Goal: Information Seeking & Learning: Learn about a topic

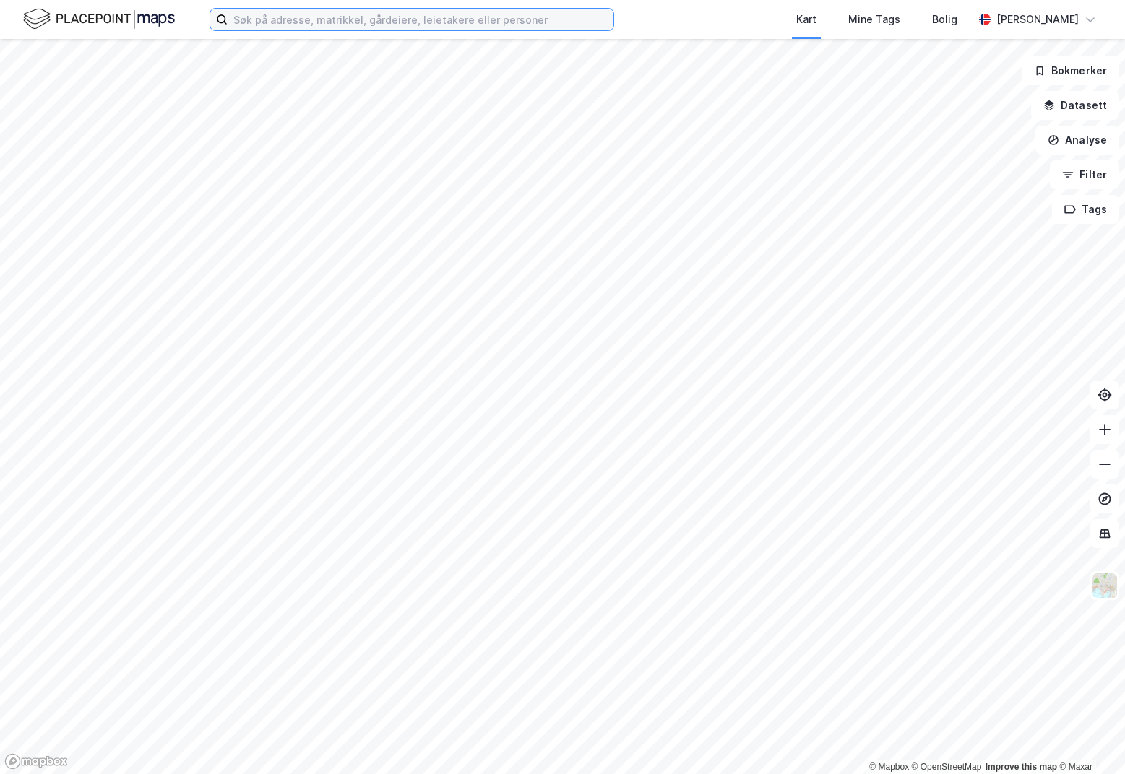
click at [399, 16] on input at bounding box center [421, 20] width 386 height 22
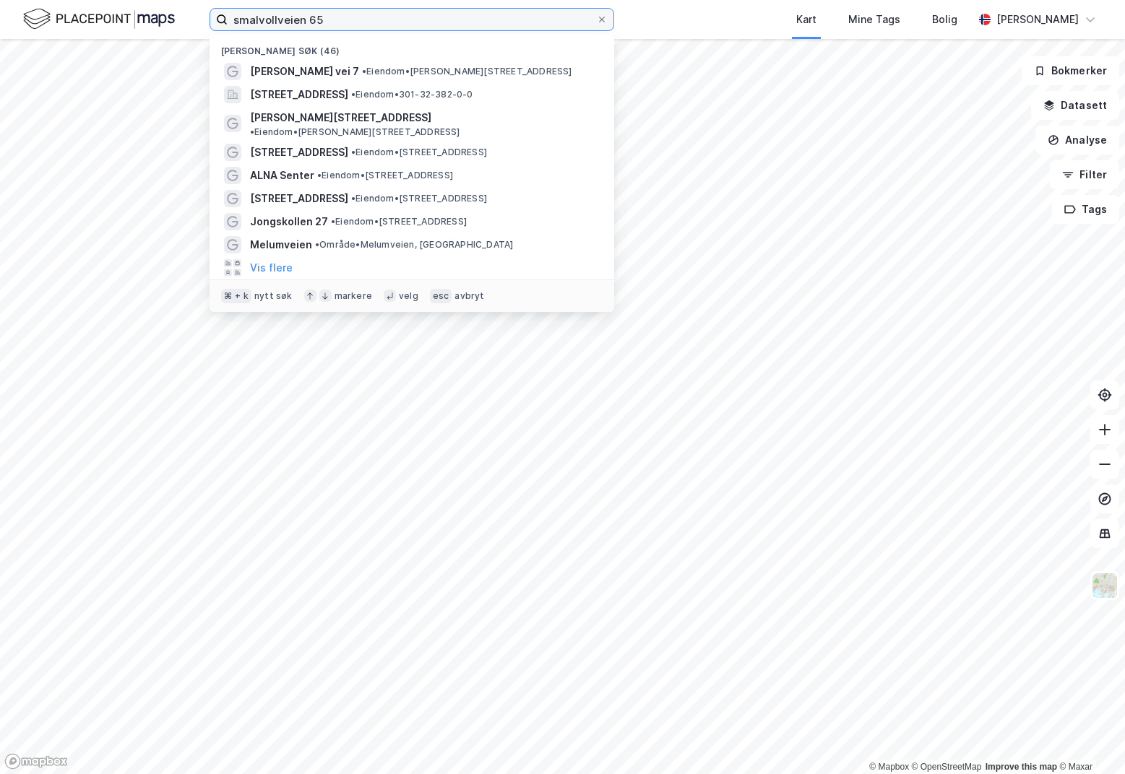
type input "smalvollveien 65"
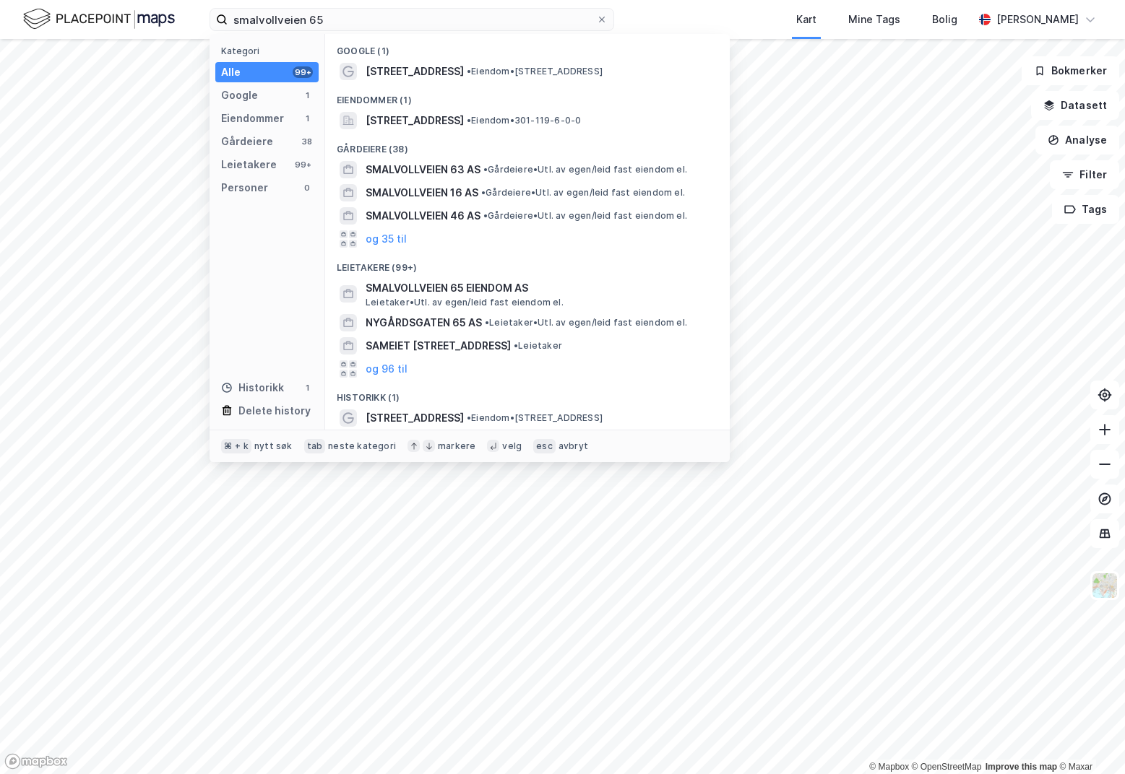
click at [457, 83] on div "Eiendommer (1)" at bounding box center [527, 96] width 405 height 26
click at [467, 66] on span "• Eiendom • [STREET_ADDRESS]" at bounding box center [535, 72] width 136 height 12
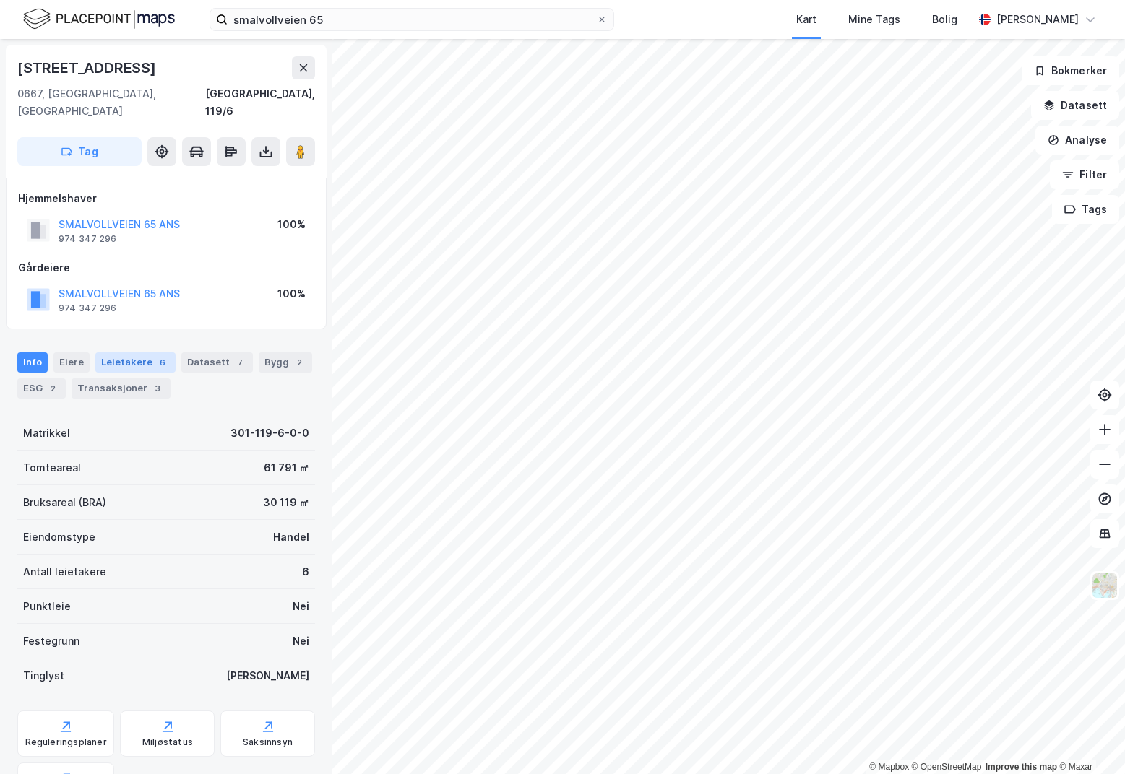
click at [124, 353] on div "Leietakere 6" at bounding box center [135, 363] width 80 height 20
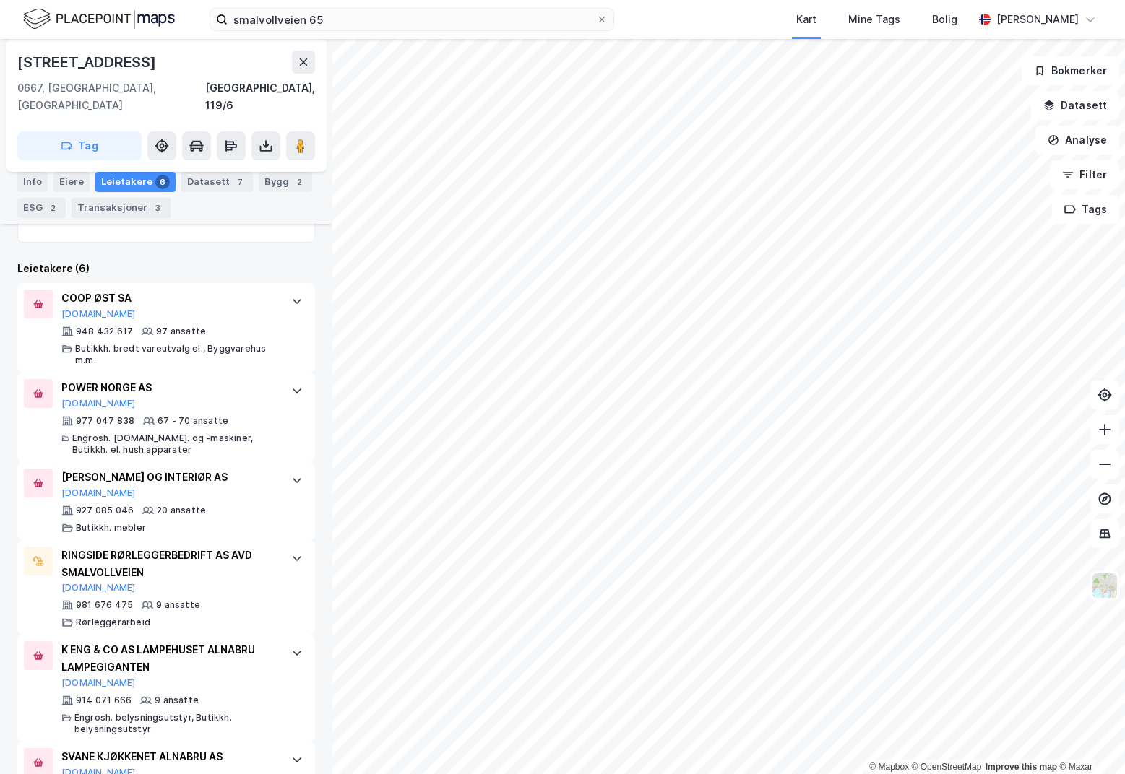
scroll to position [440, 0]
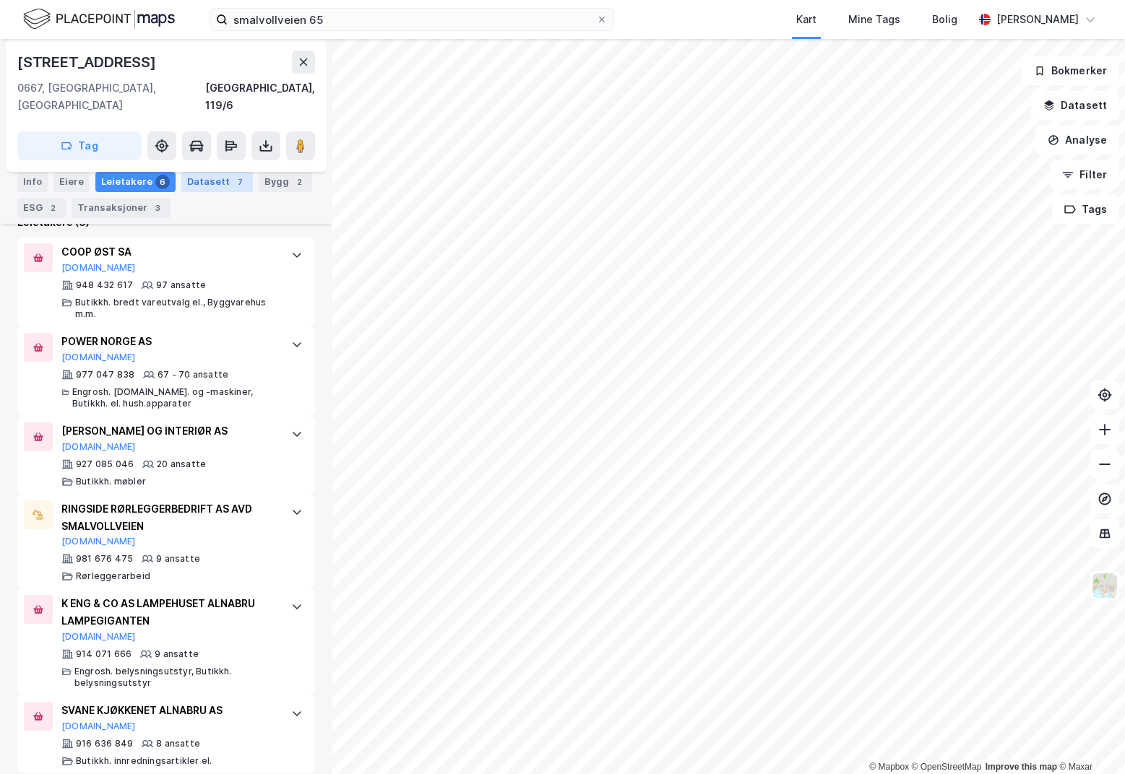
click at [203, 183] on div "Datasett 7" at bounding box center [217, 182] width 72 height 20
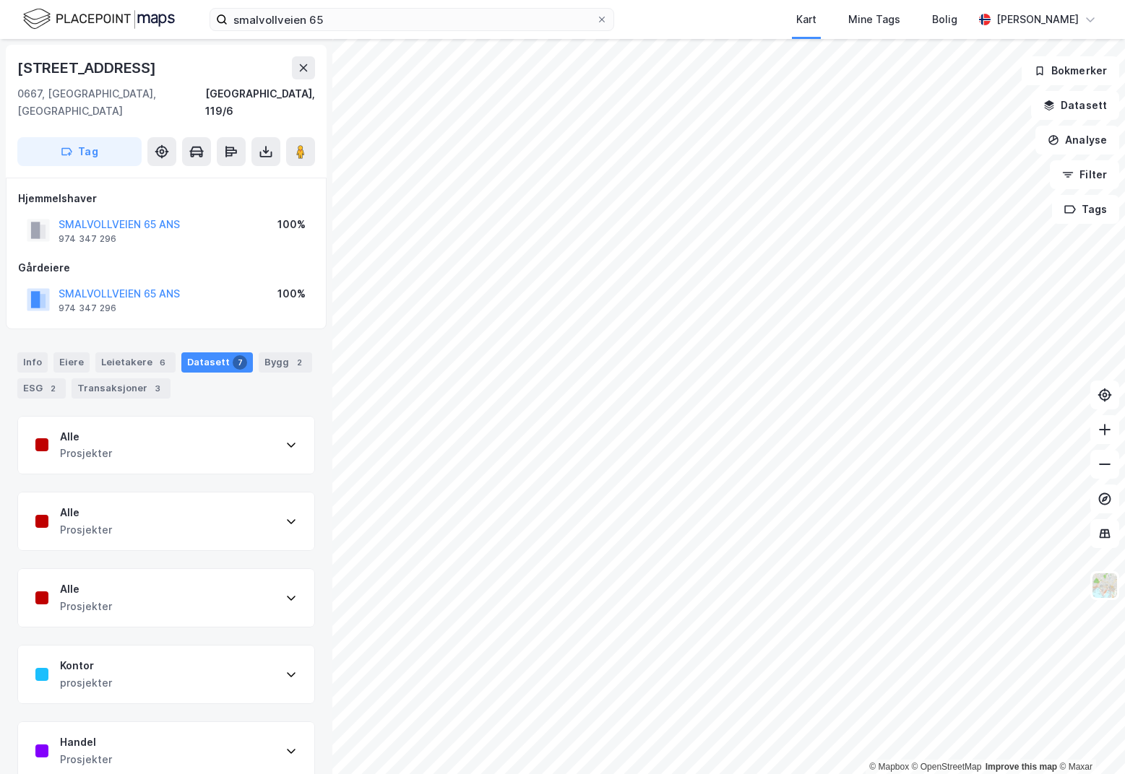
scroll to position [160, 0]
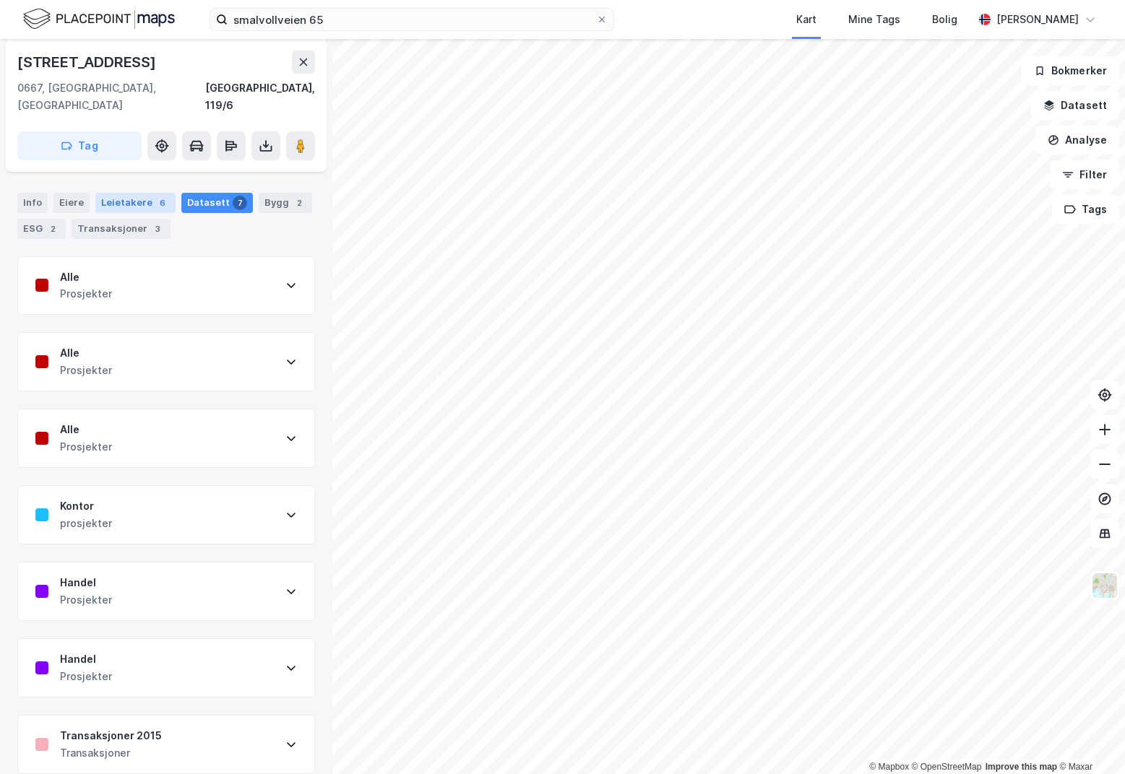
click at [121, 193] on div "Leietakere 6" at bounding box center [135, 203] width 80 height 20
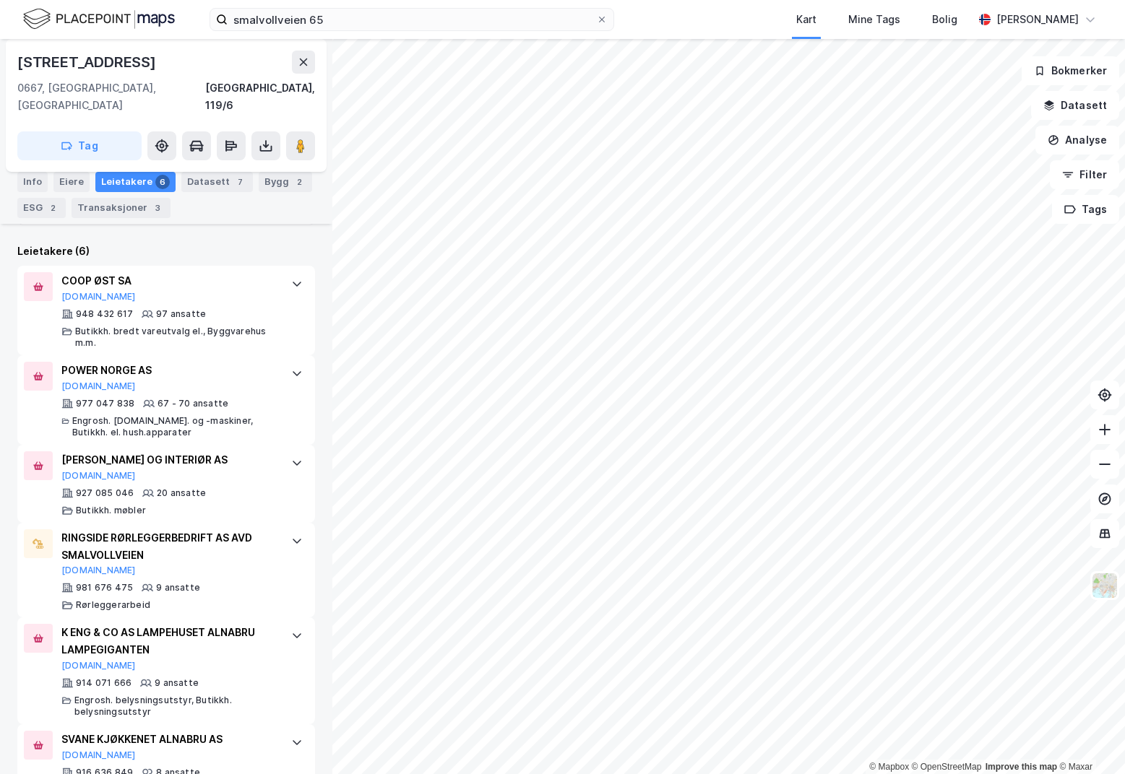
scroll to position [440, 0]
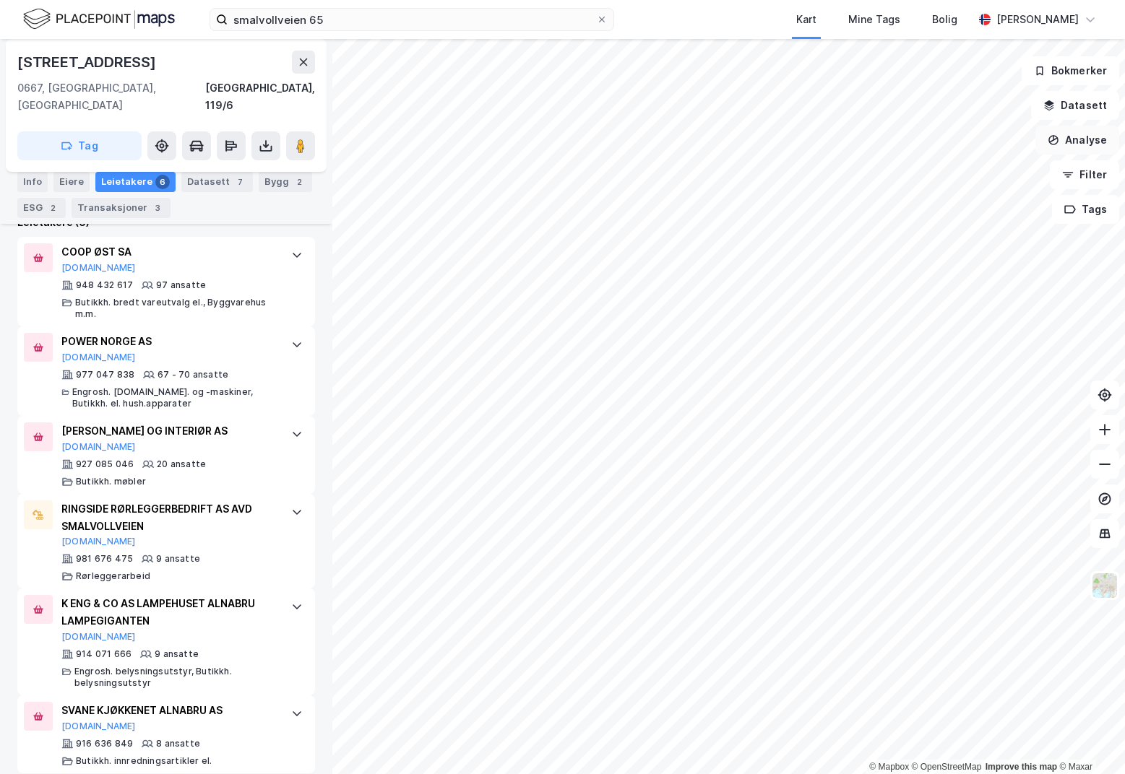
click at [1078, 144] on button "Analyse" at bounding box center [1077, 140] width 84 height 29
click at [1075, 111] on button "Datasett" at bounding box center [1075, 105] width 88 height 29
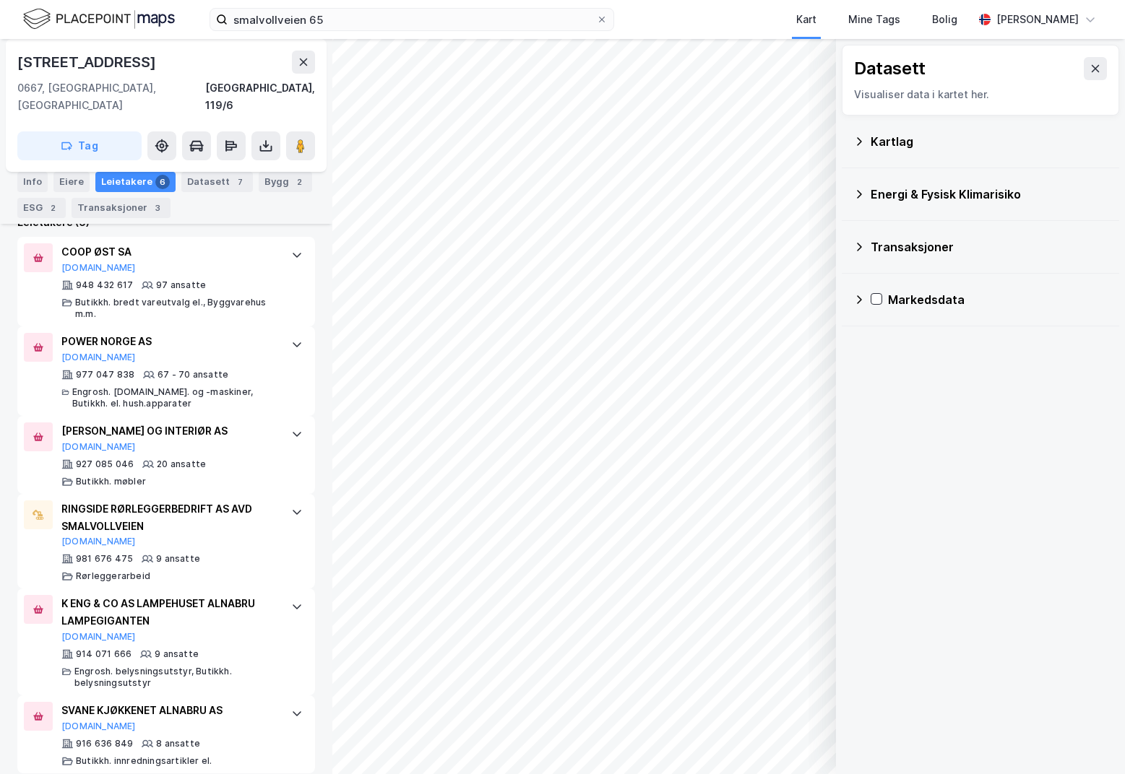
click at [873, 147] on div "Kartlag" at bounding box center [988, 141] width 237 height 17
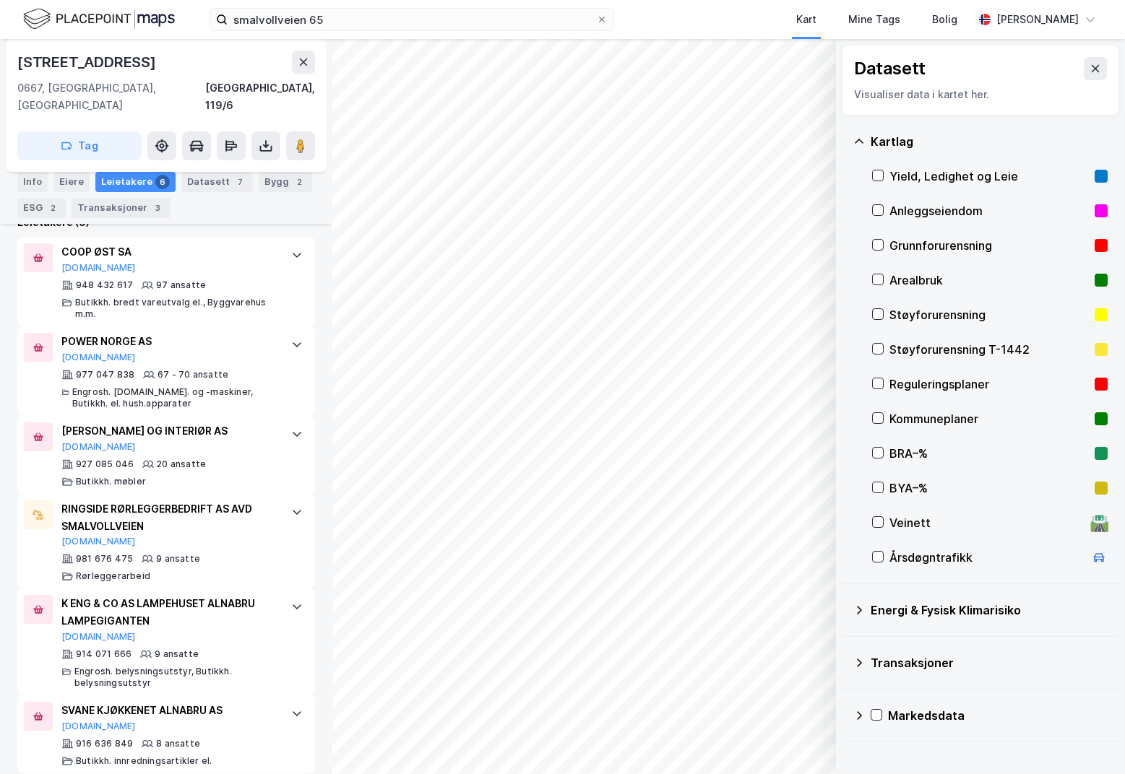
click at [873, 147] on div "Kartlag" at bounding box center [988, 141] width 237 height 17
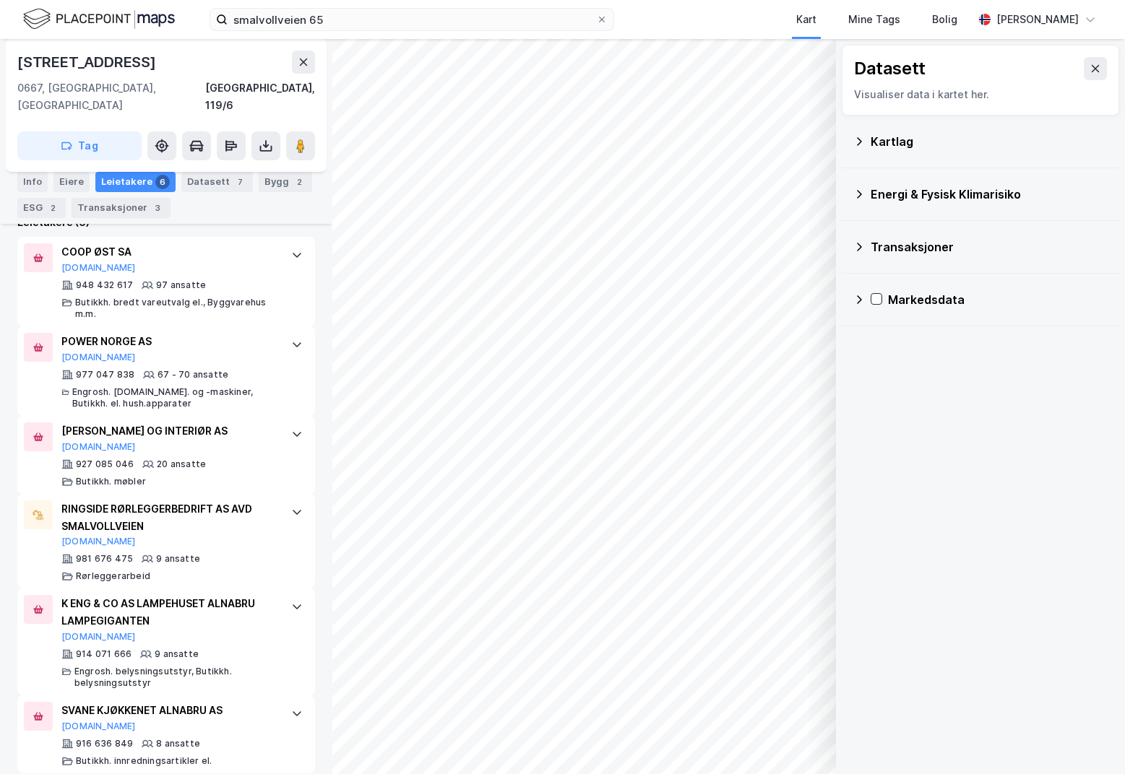
click at [873, 188] on div "Energi & Fysisk Klimarisiko" at bounding box center [988, 194] width 237 height 17
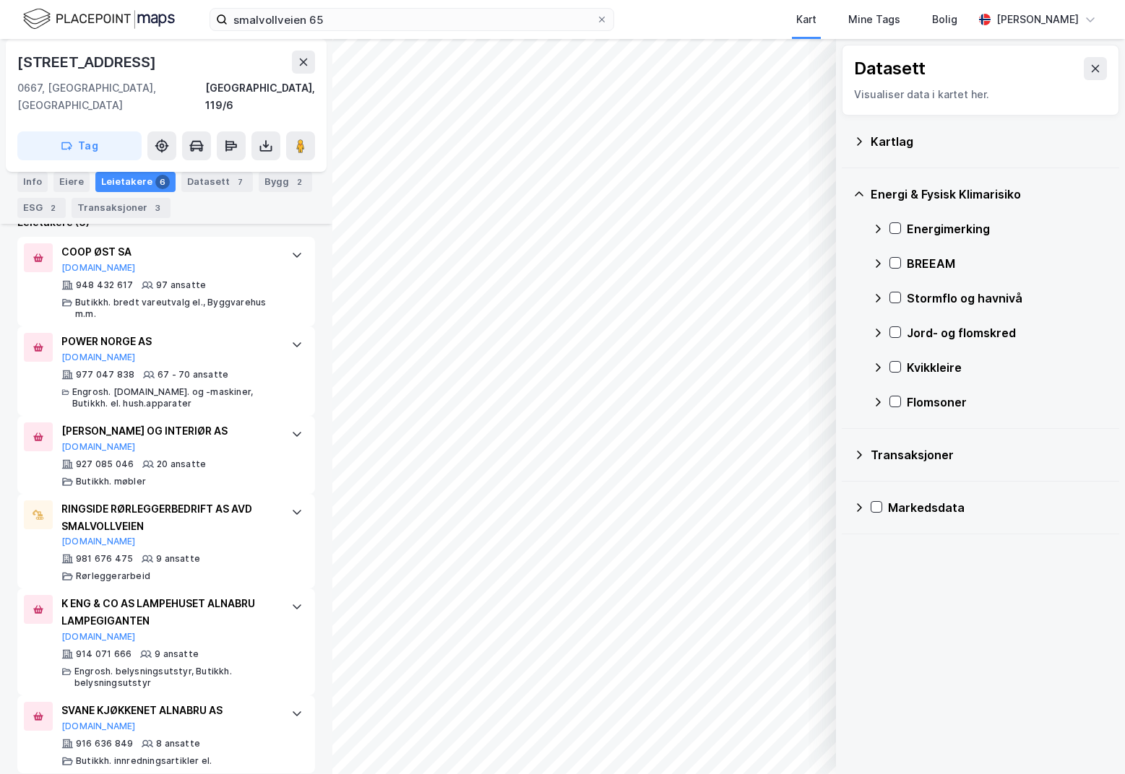
click at [873, 188] on div "Energi & Fysisk Klimarisiko" at bounding box center [988, 194] width 237 height 17
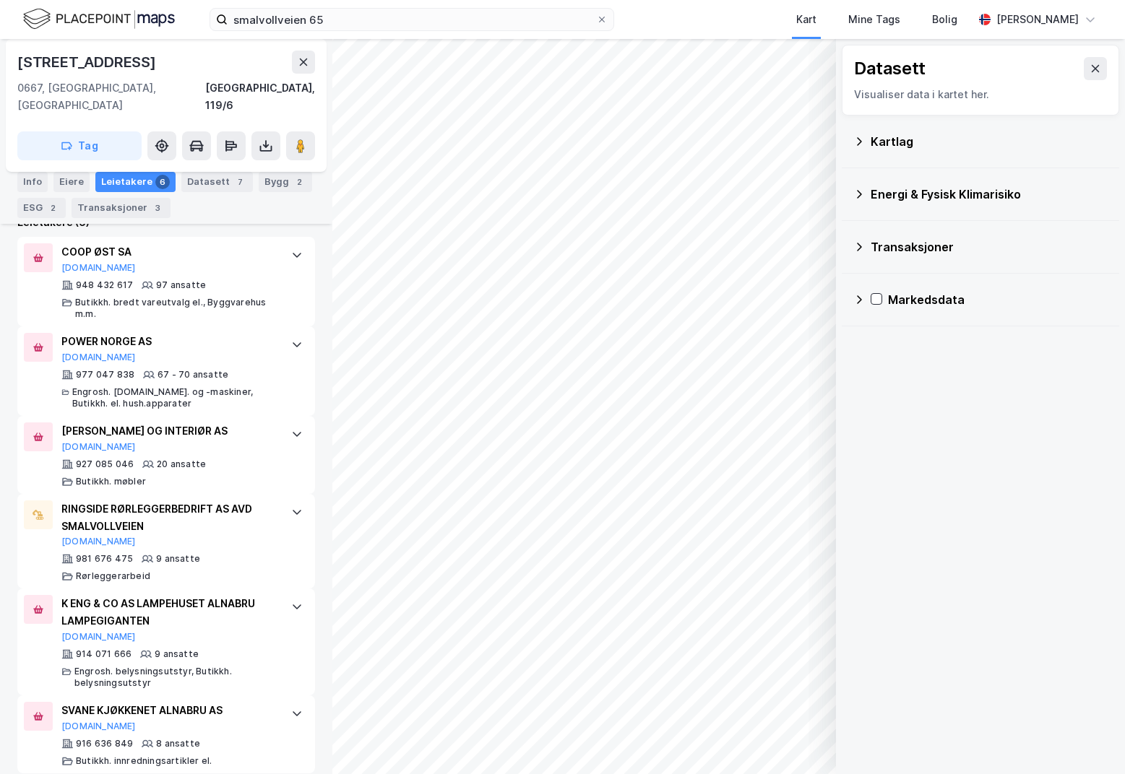
click at [886, 237] on div "Transaksjoner" at bounding box center [980, 247] width 254 height 35
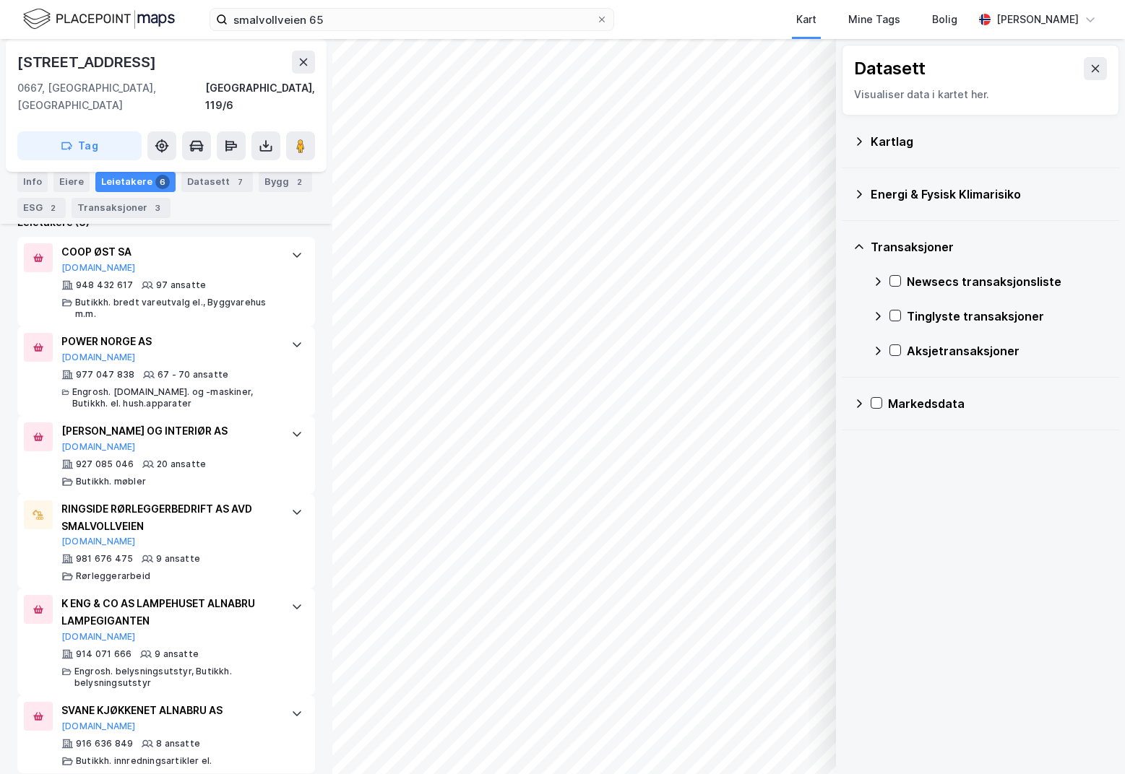
click at [886, 237] on div "Transaksjoner" at bounding box center [980, 247] width 254 height 35
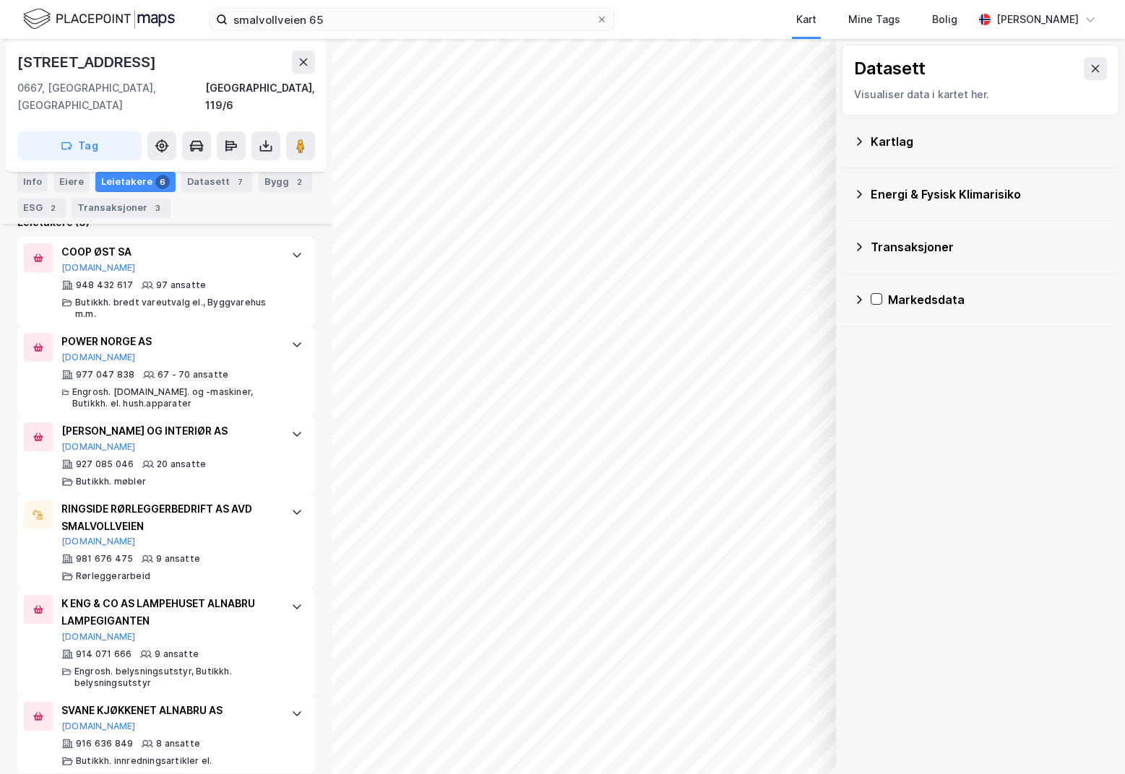
click at [886, 237] on div "Transaksjoner" at bounding box center [980, 247] width 254 height 35
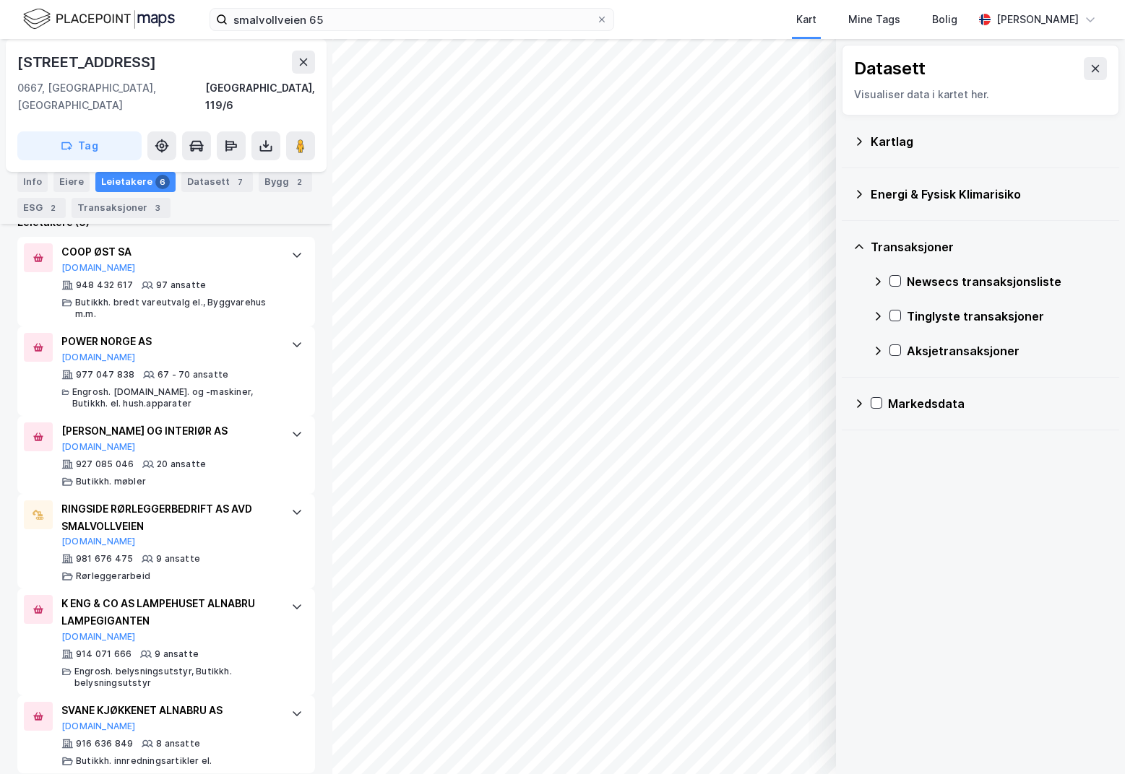
click at [886, 237] on div "Transaksjoner" at bounding box center [980, 247] width 254 height 35
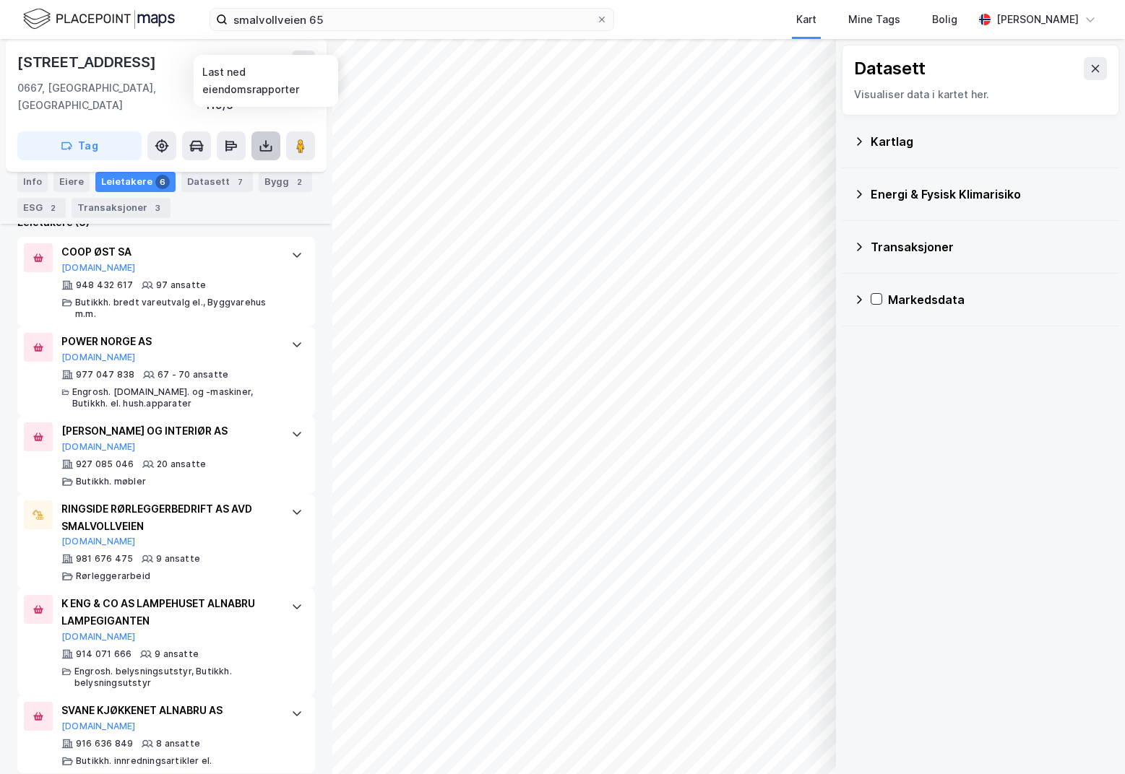
click at [269, 139] on icon at bounding box center [266, 146] width 14 height 14
click at [191, 87] on div "[GEOGRAPHIC_DATA], 119/6" at bounding box center [166, 96] width 298 height 35
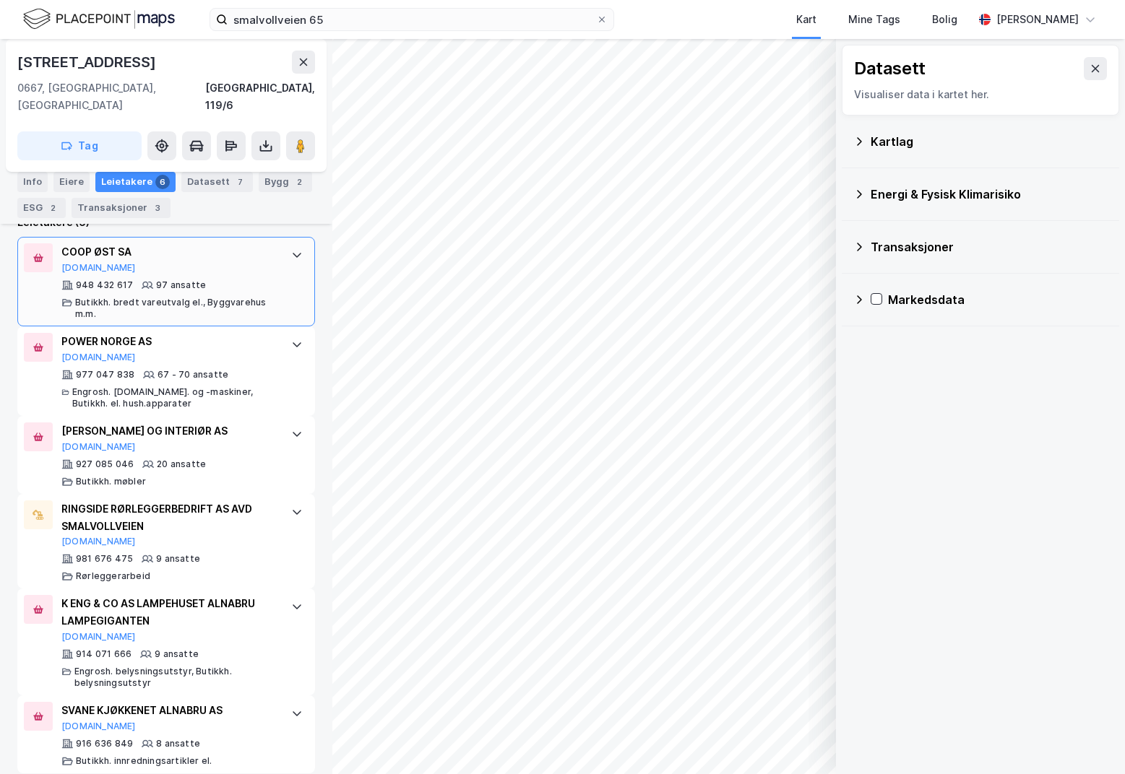
click at [203, 297] on div "Butikkh. bredt vareutvalg el., Byggvarehus m.m." at bounding box center [176, 308] width 202 height 23
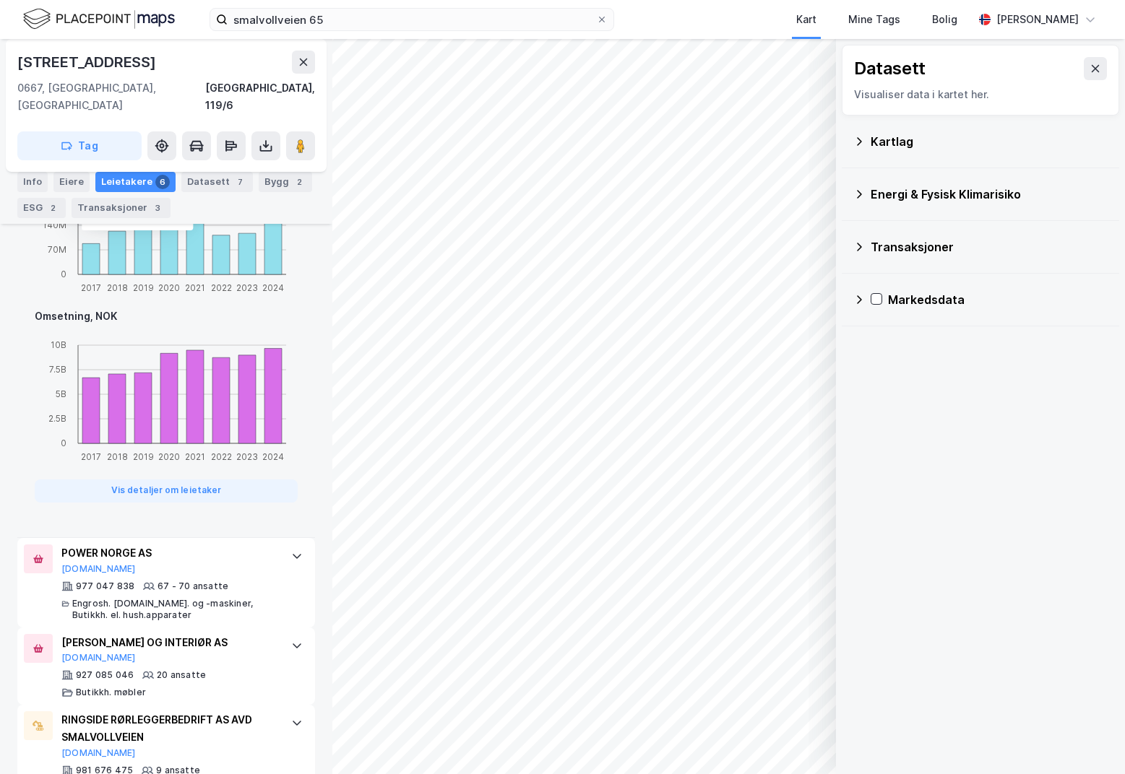
scroll to position [1215, 0]
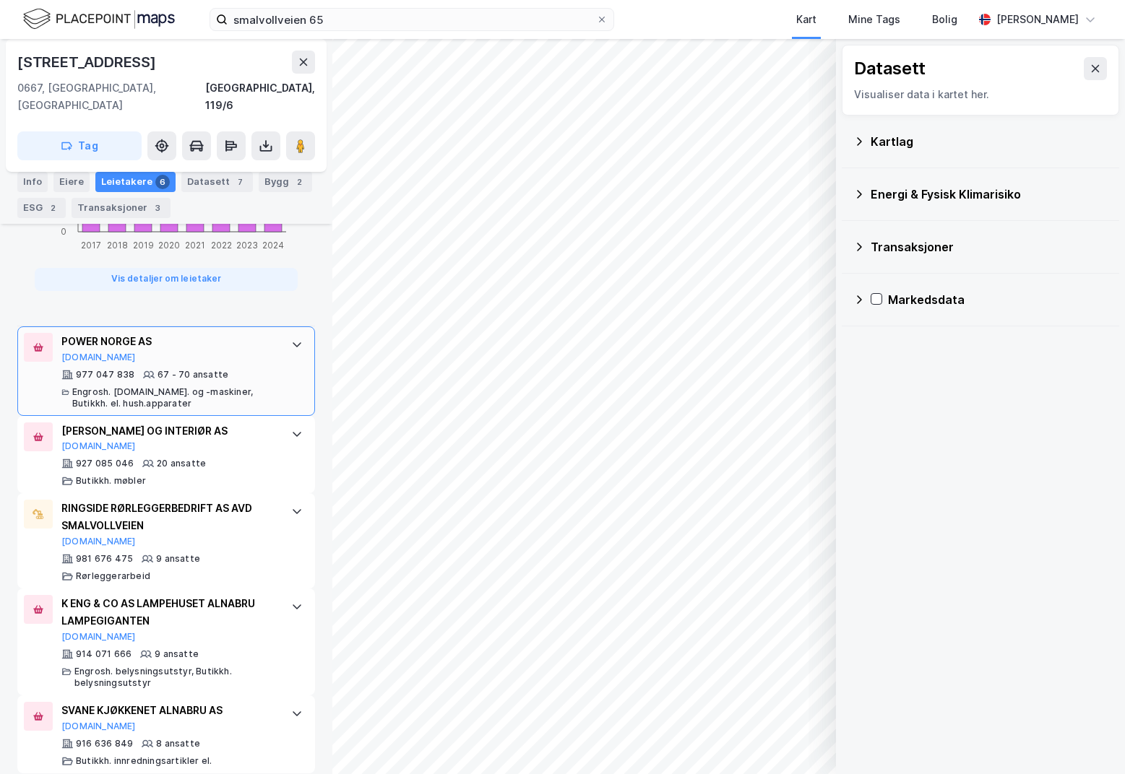
click at [203, 333] on div "POWER NORGE AS" at bounding box center [168, 341] width 215 height 17
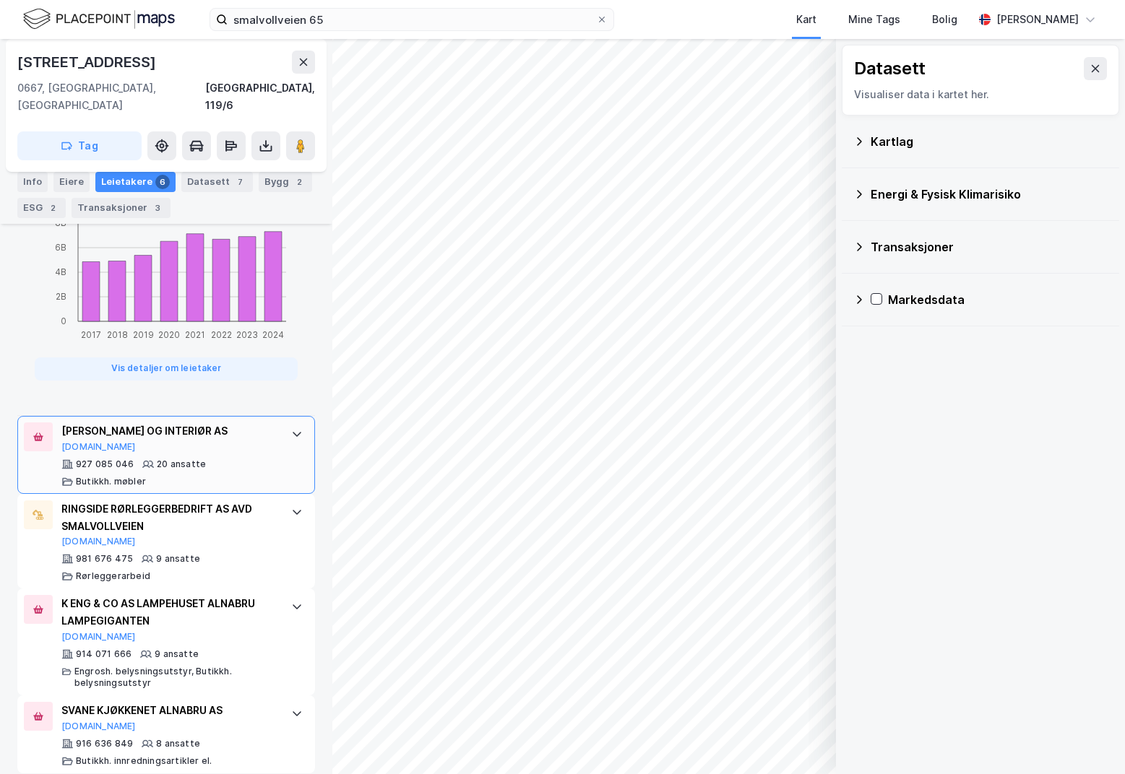
click at [216, 459] on div "927 085 046 20 ansatte Butikkh. møbler" at bounding box center [168, 473] width 215 height 29
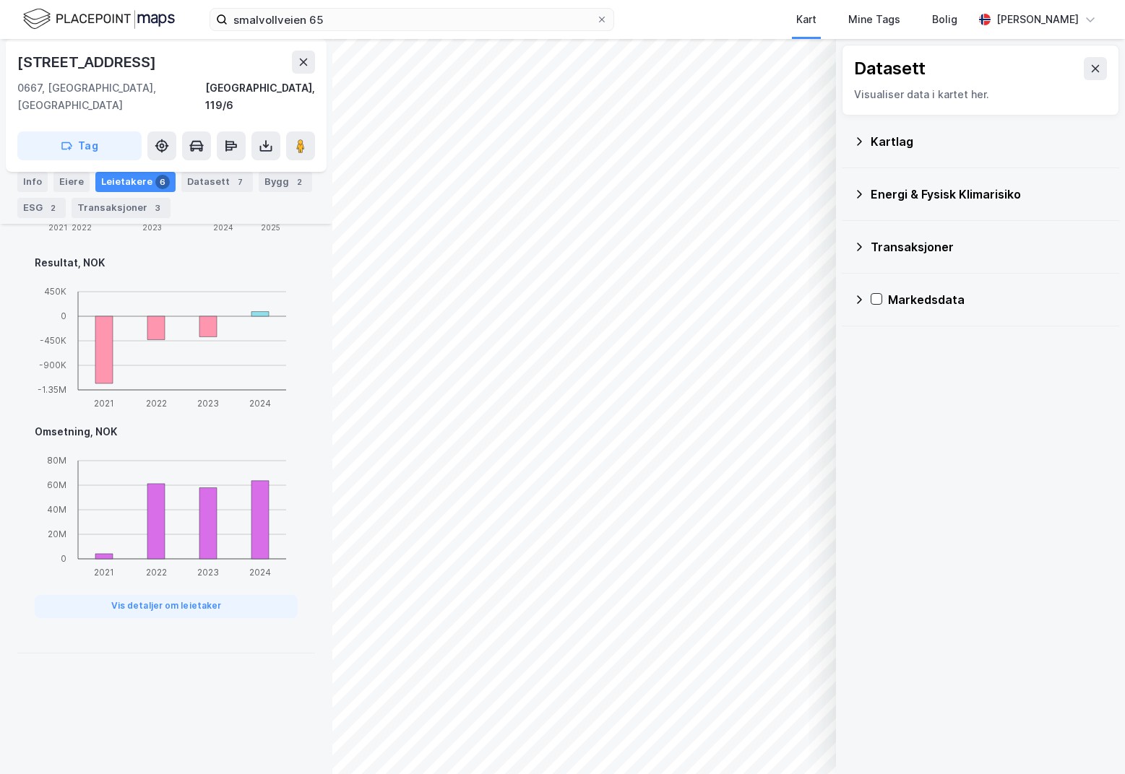
scroll to position [1176, 0]
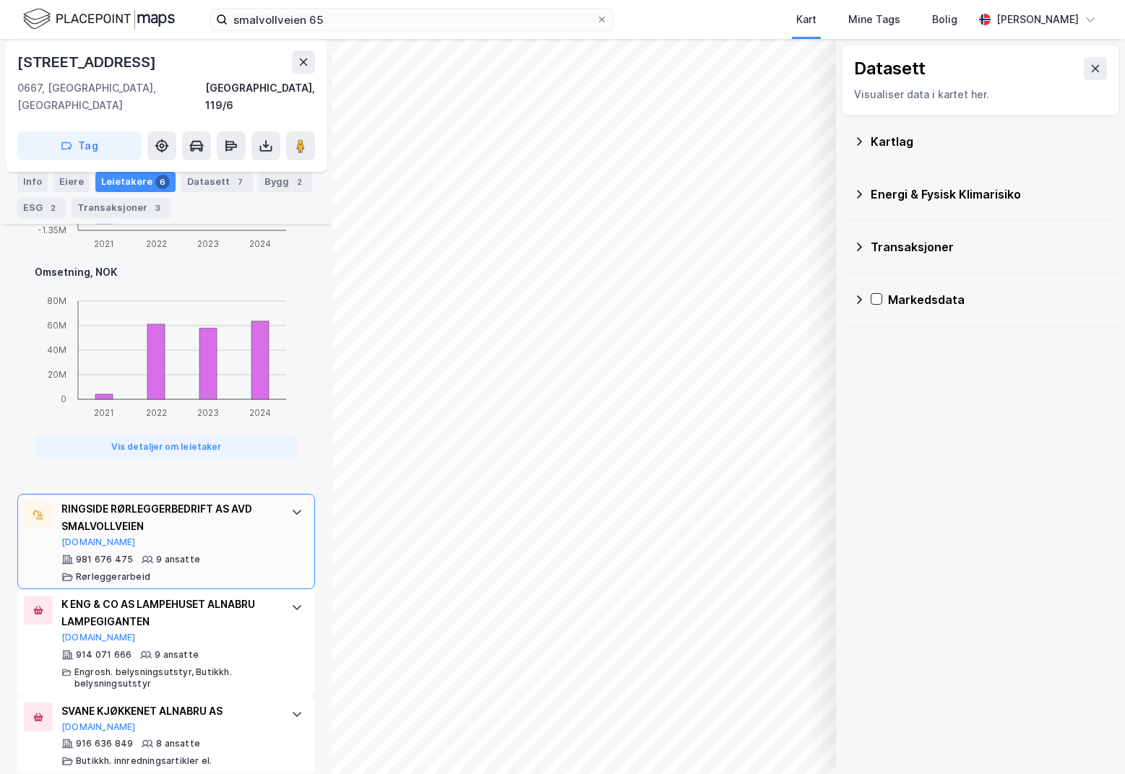
click at [235, 501] on div "RINGSIDE RØRLEGGERBEDRIFT AS AVD SMALVOLLVEIEN" at bounding box center [168, 518] width 215 height 35
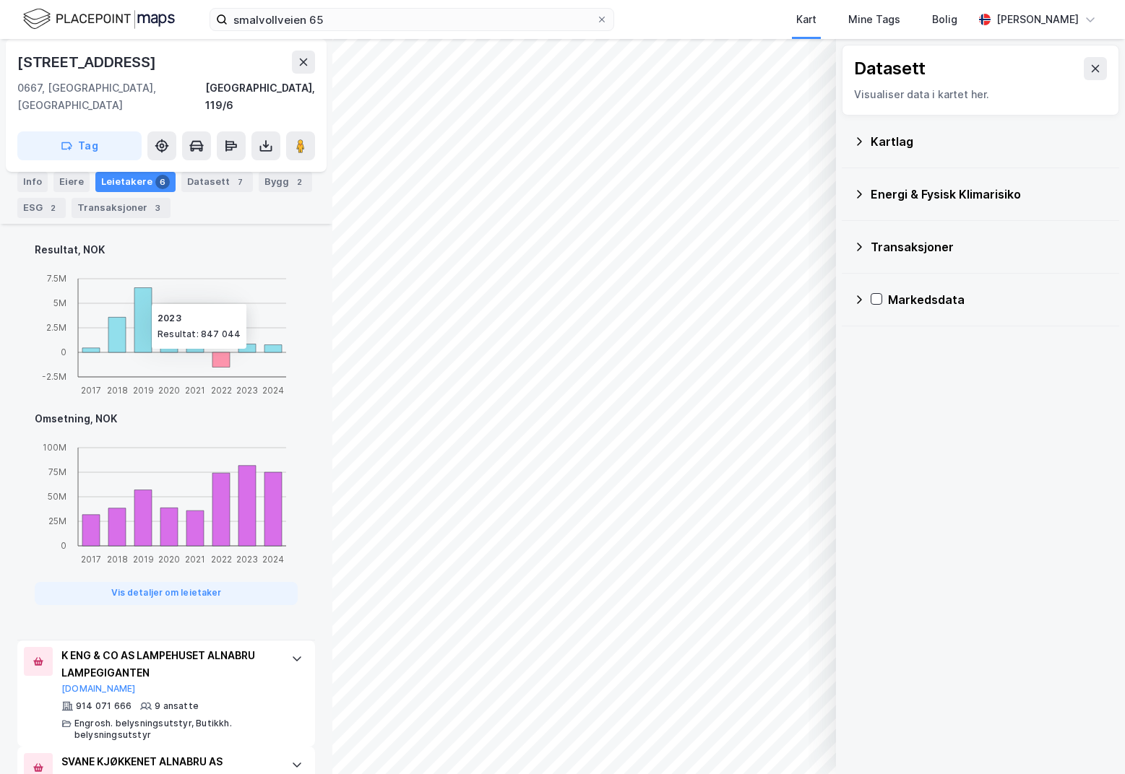
scroll to position [1384, 0]
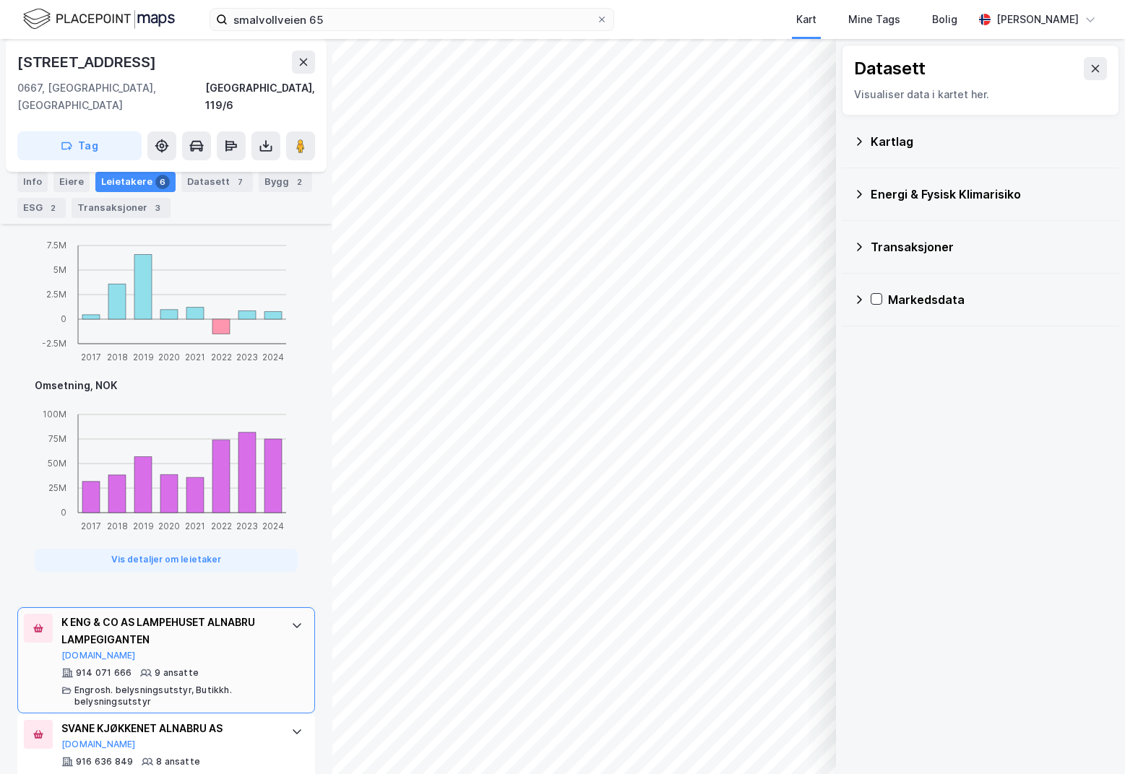
click at [240, 667] on div "914 071 666 9 ansatte Engrosh. belysningsutstyr, Butikkh. belysningsutstyr" at bounding box center [168, 687] width 215 height 40
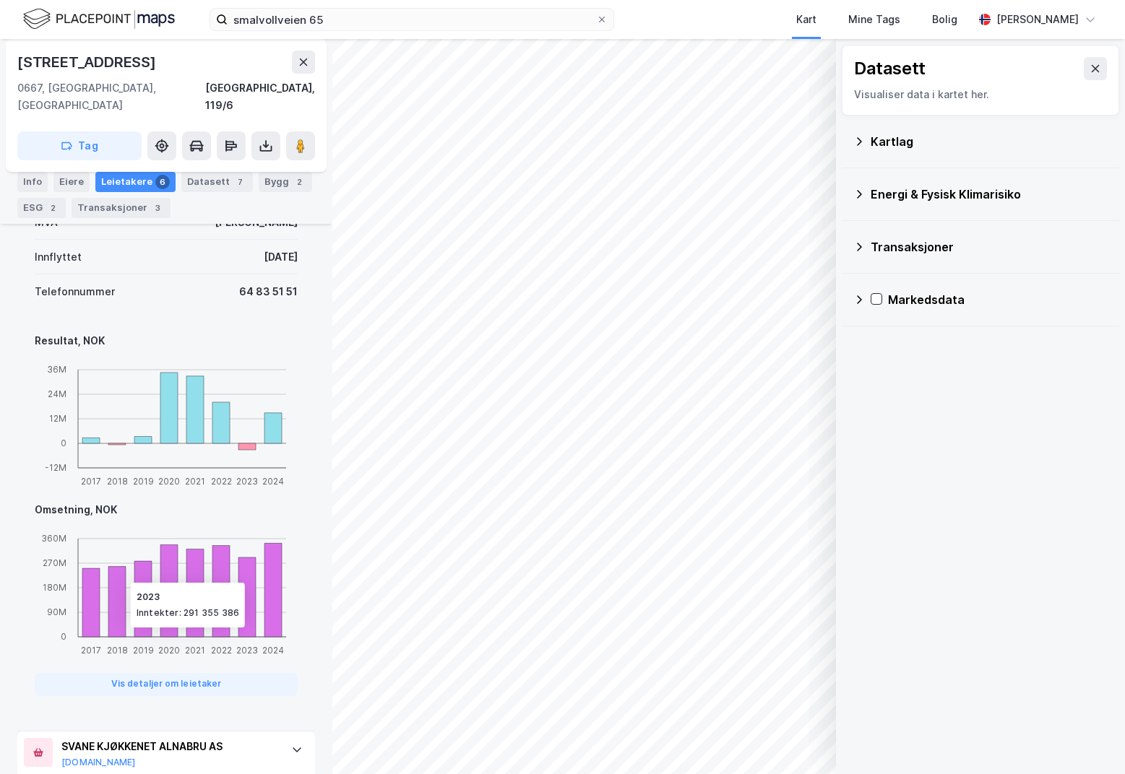
scroll to position [1180, 0]
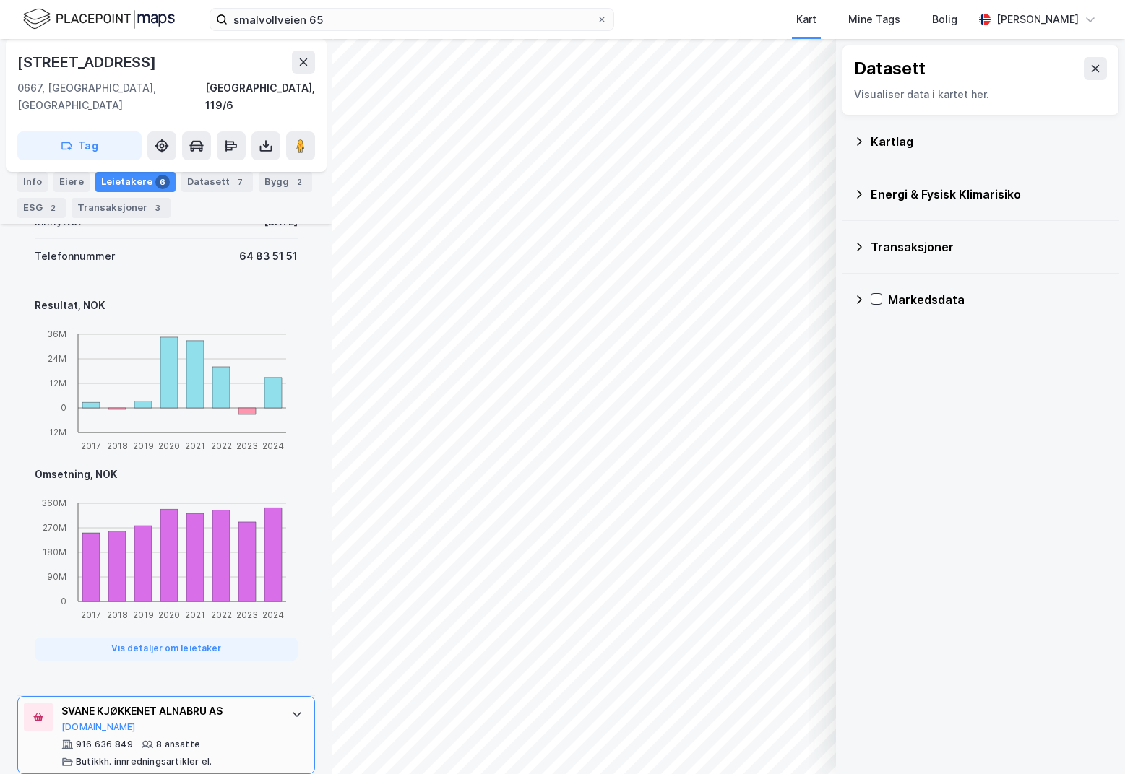
click at [241, 739] on div "916 636 849 8 ansatte Butikkh. innredningsartikler el." at bounding box center [168, 753] width 215 height 29
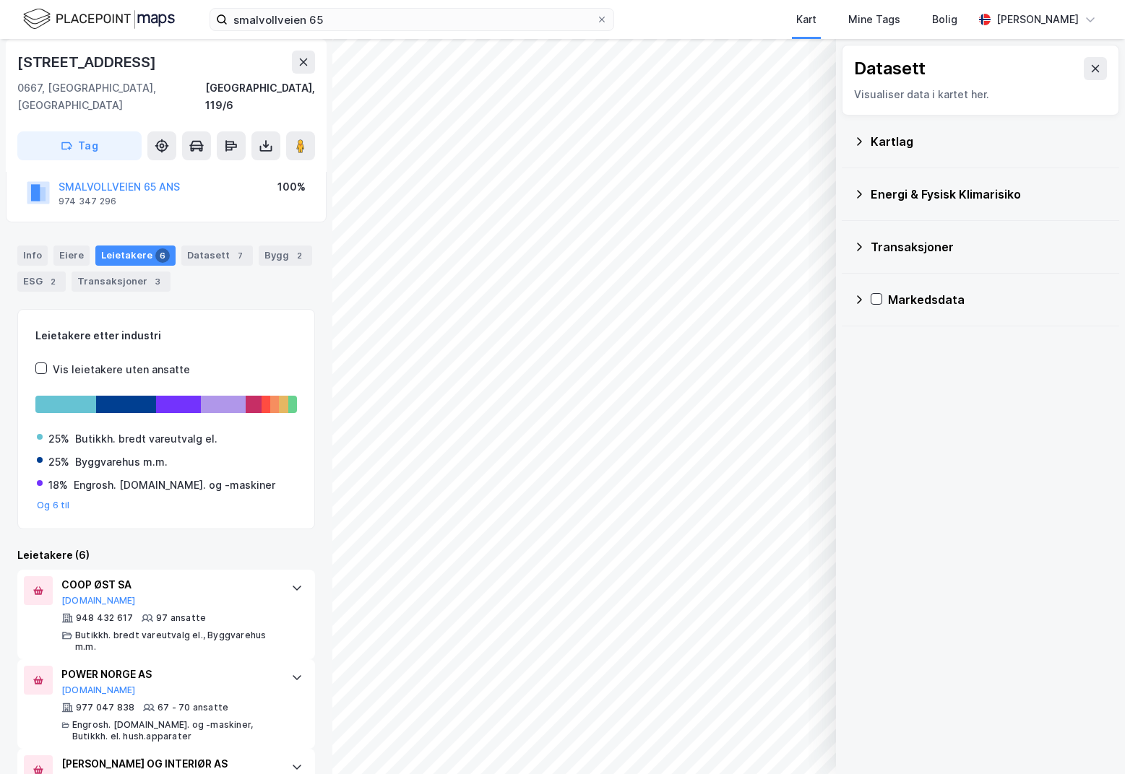
scroll to position [0, 0]
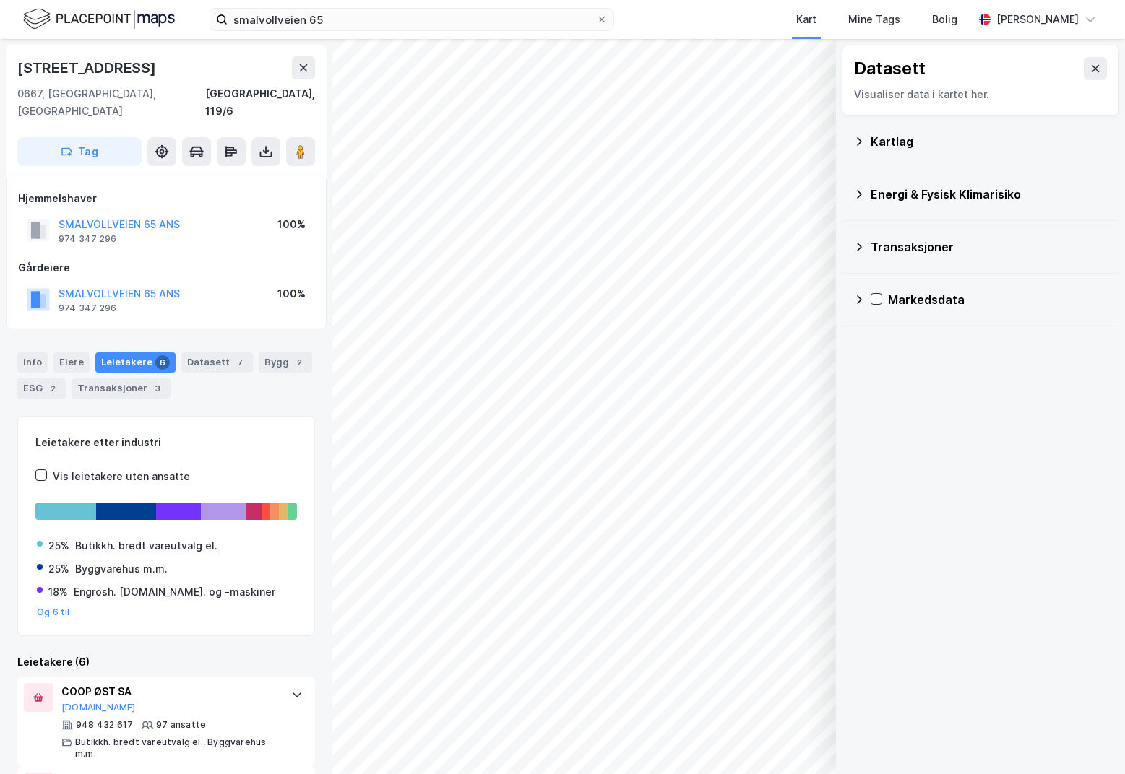
click at [265, 381] on div "Info [PERSON_NAME] 6 Datasett 7 Bygg 2 ESG 2 Transaksjoner 3" at bounding box center [166, 376] width 298 height 46
click at [224, 353] on div "Datasett 7" at bounding box center [217, 363] width 72 height 20
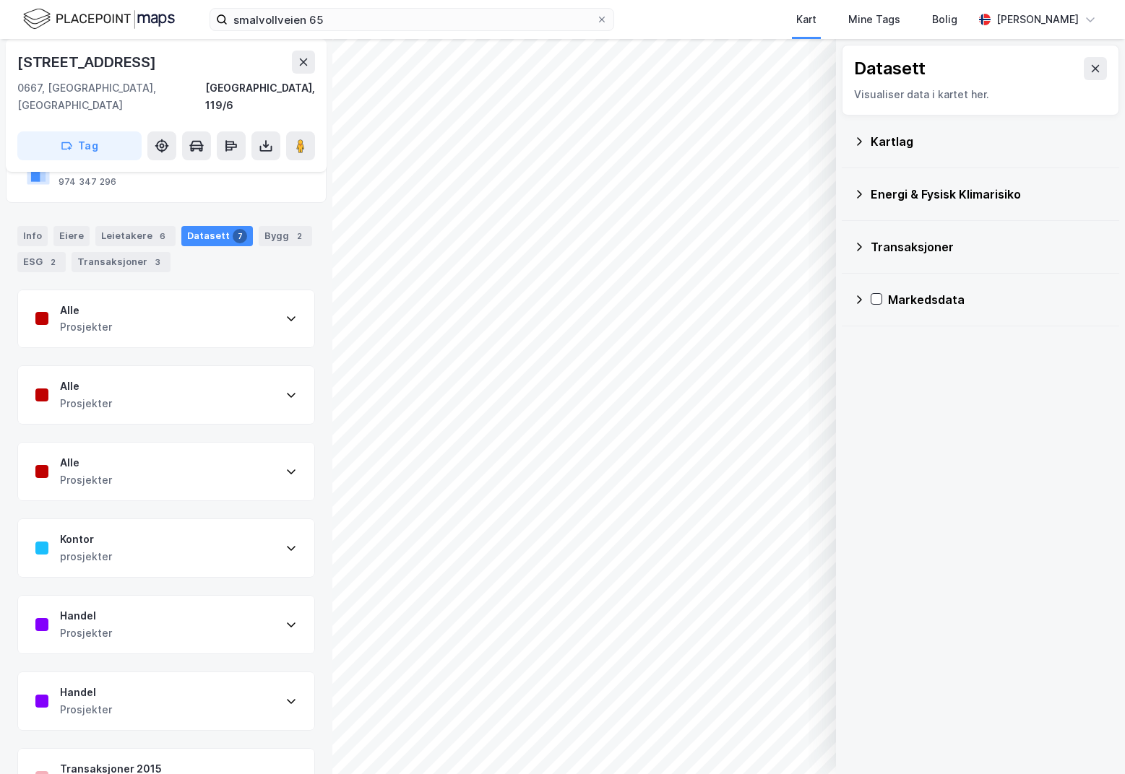
scroll to position [160, 0]
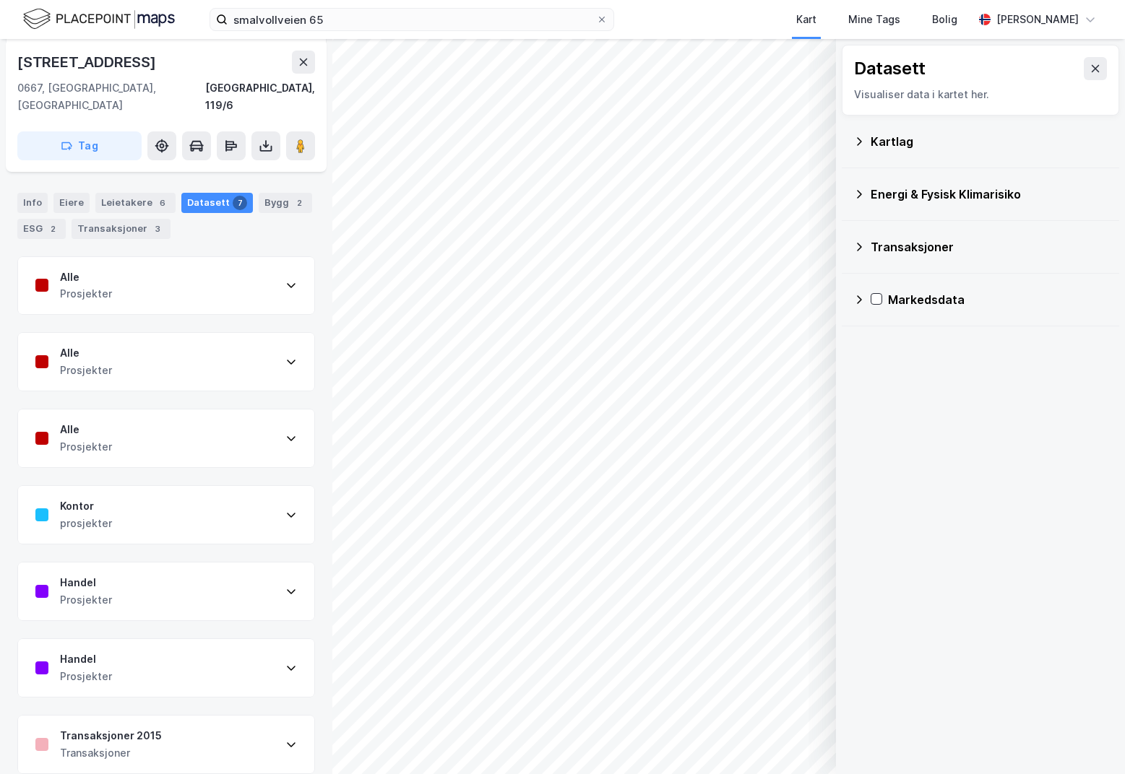
click at [230, 518] on div "Kontor prosjekter" at bounding box center [166, 515] width 296 height 58
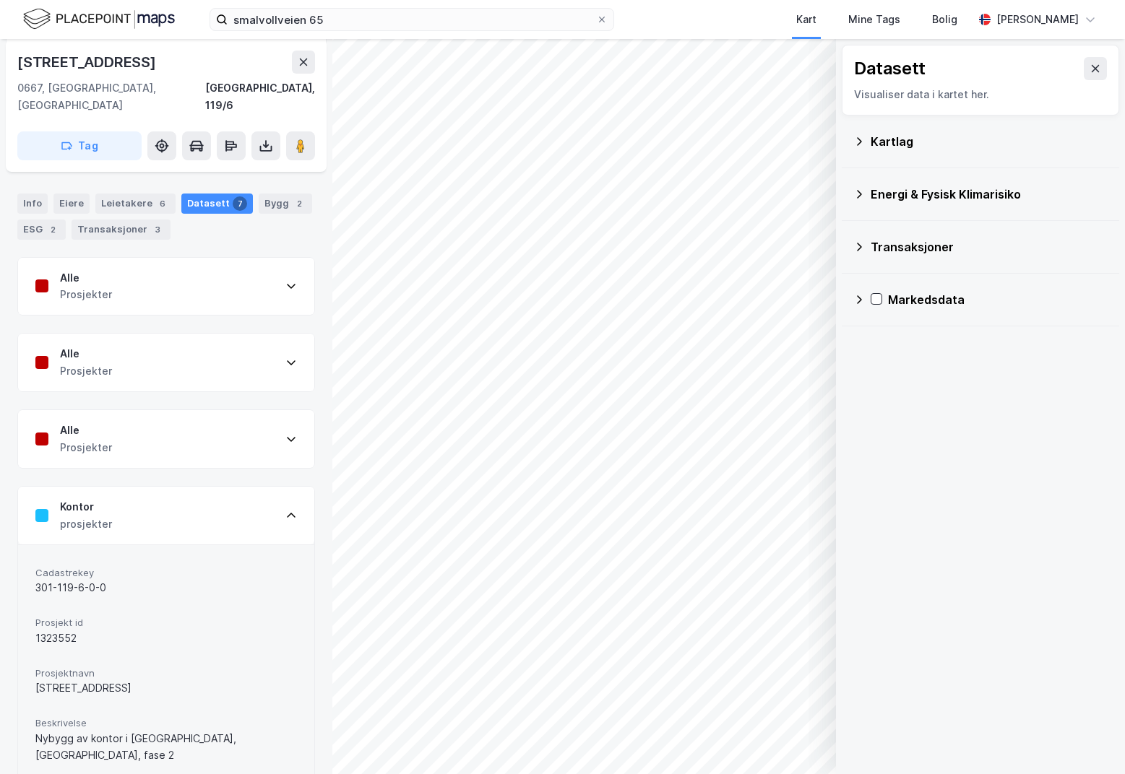
click at [230, 518] on div "Kontor prosjekter" at bounding box center [166, 516] width 296 height 58
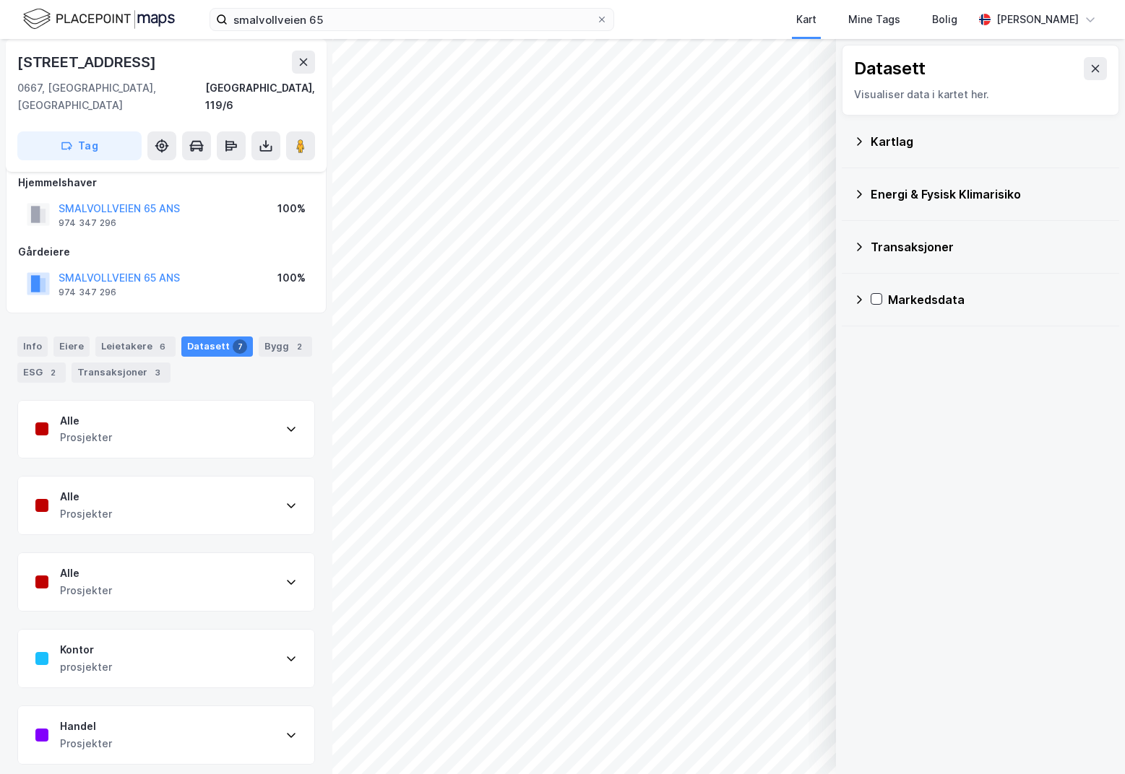
scroll to position [0, 0]
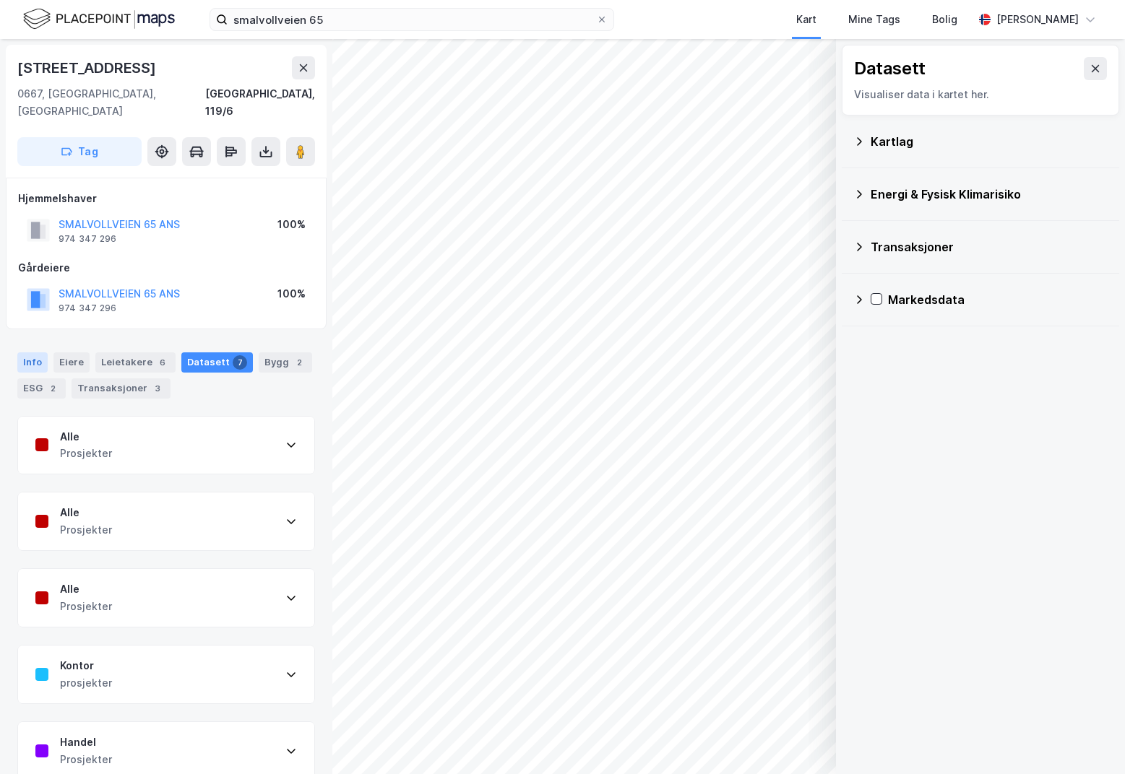
click at [40, 353] on div "Info" at bounding box center [32, 363] width 30 height 20
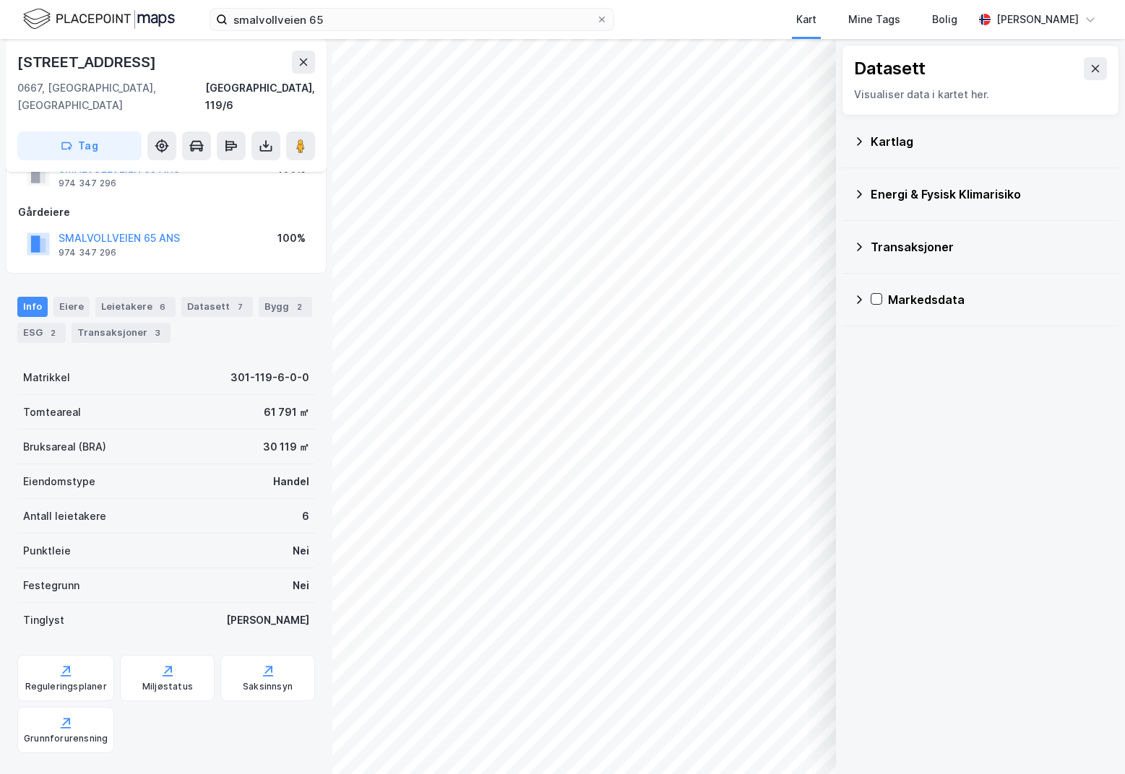
scroll to position [30, 0]
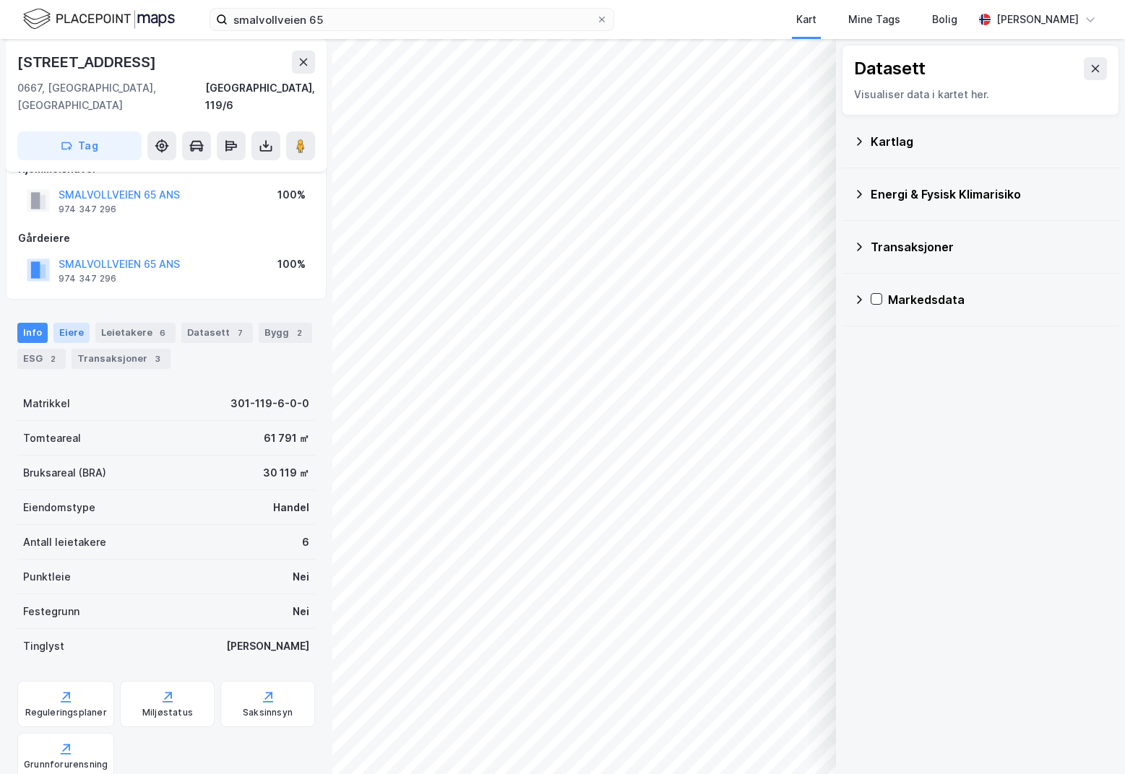
click at [59, 323] on div "Eiere" at bounding box center [71, 333] width 36 height 20
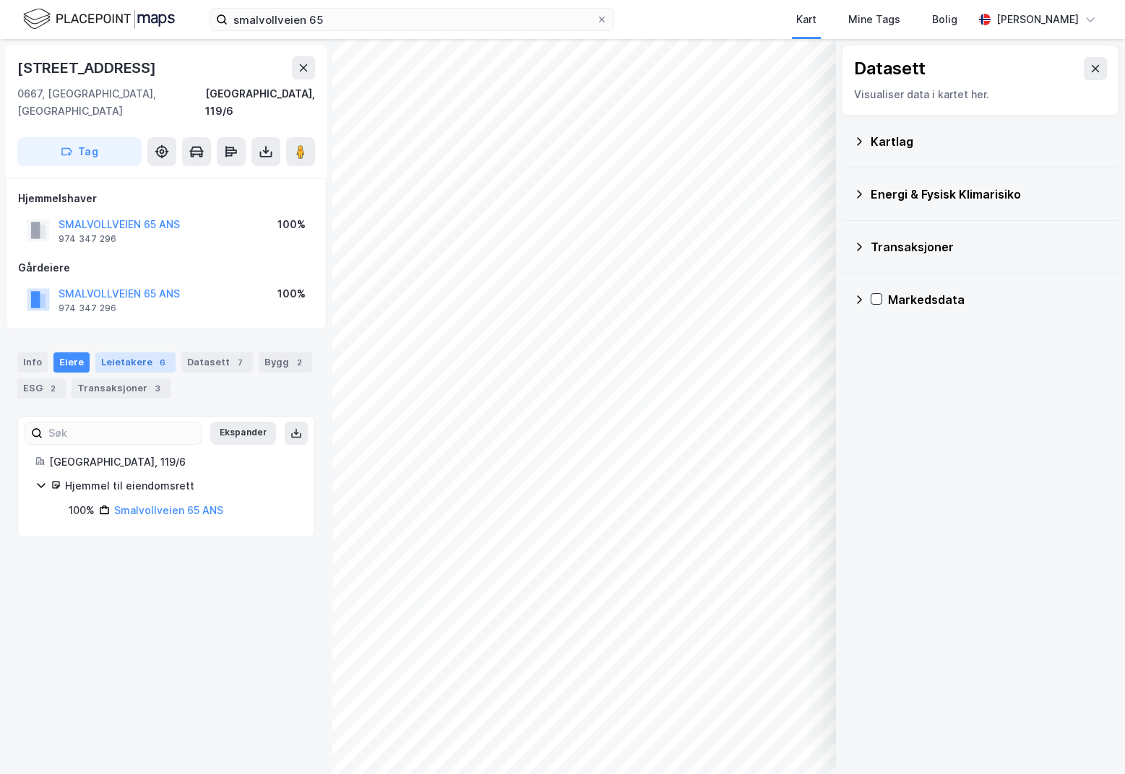
click at [122, 353] on div "Leietakere 6" at bounding box center [135, 363] width 80 height 20
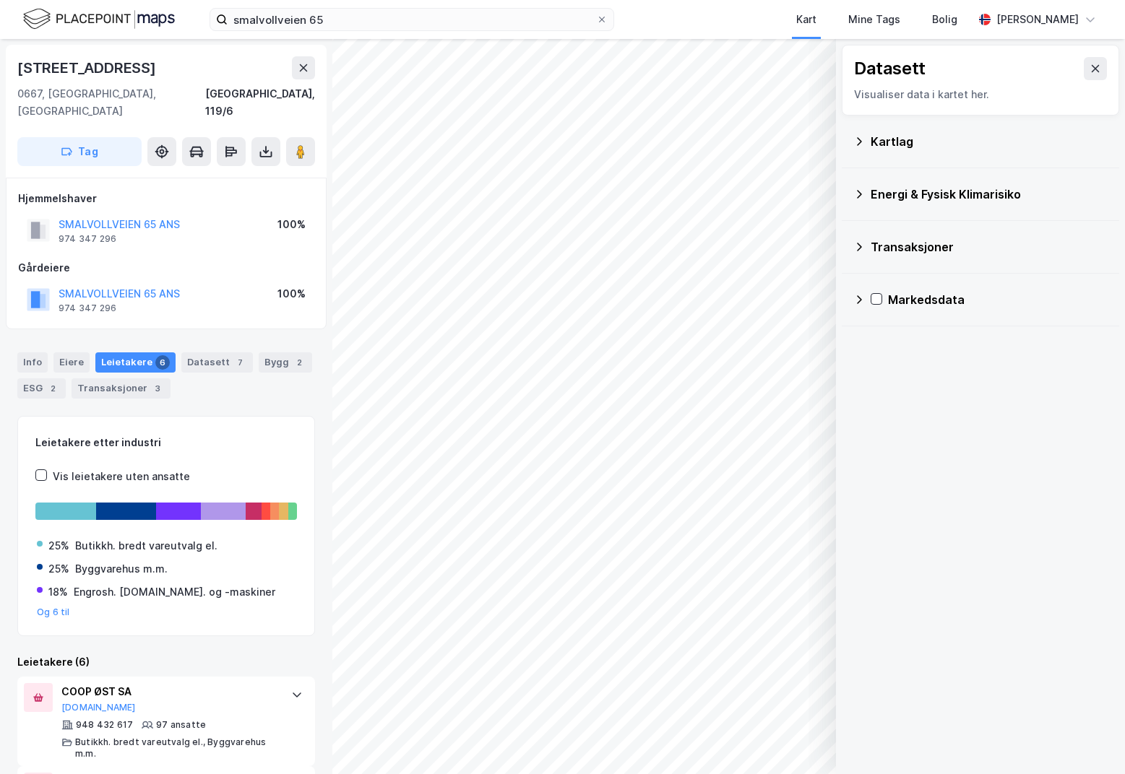
scroll to position [166, 0]
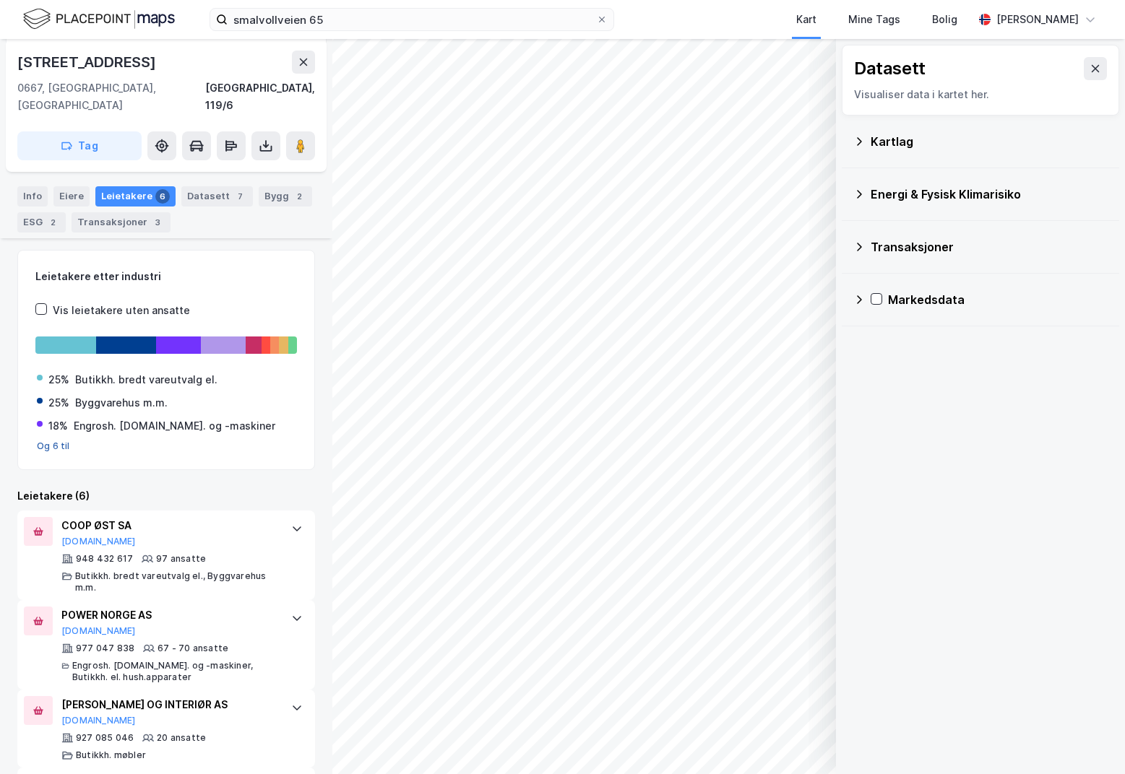
click at [50, 441] on button "Og 6 til" at bounding box center [53, 447] width 33 height 12
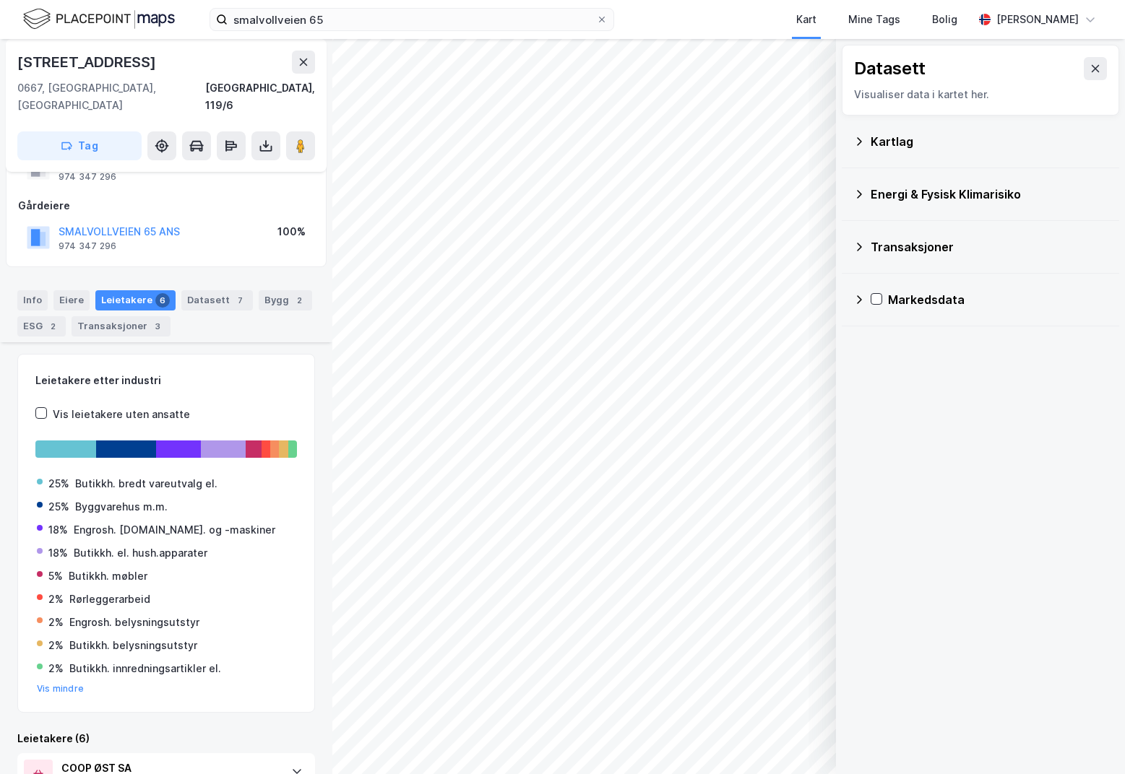
scroll to position [0, 0]
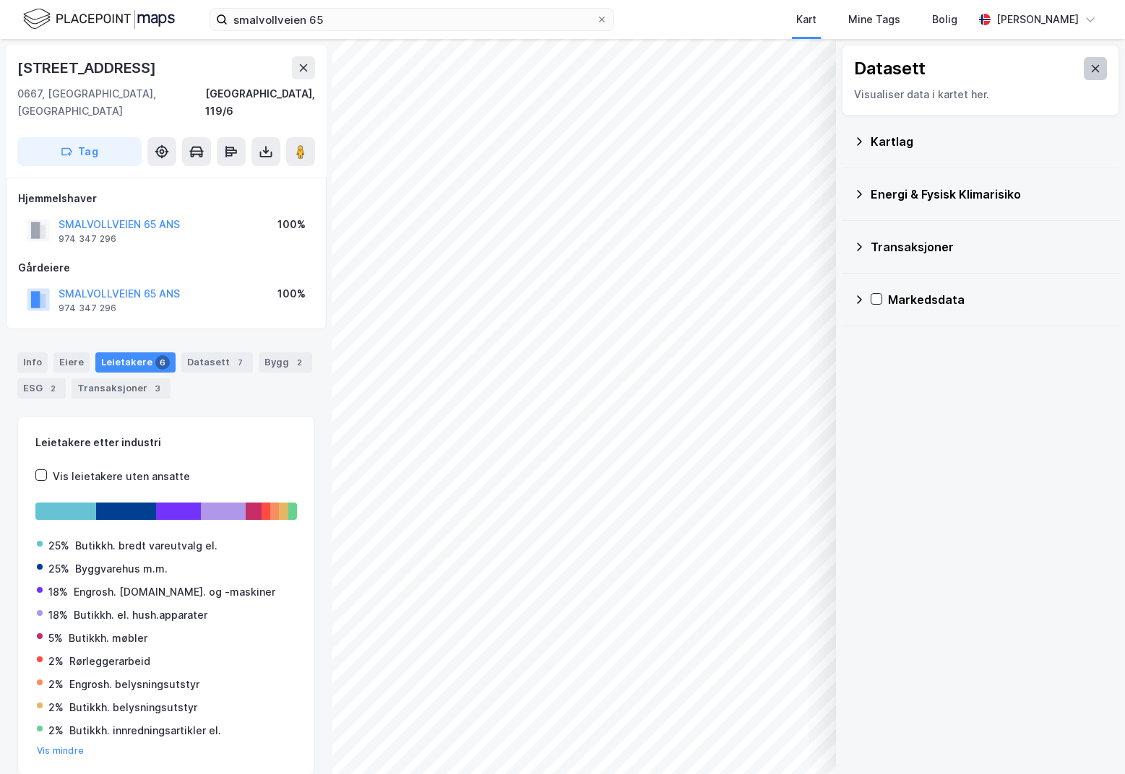
click at [1093, 77] on button at bounding box center [1095, 68] width 23 height 23
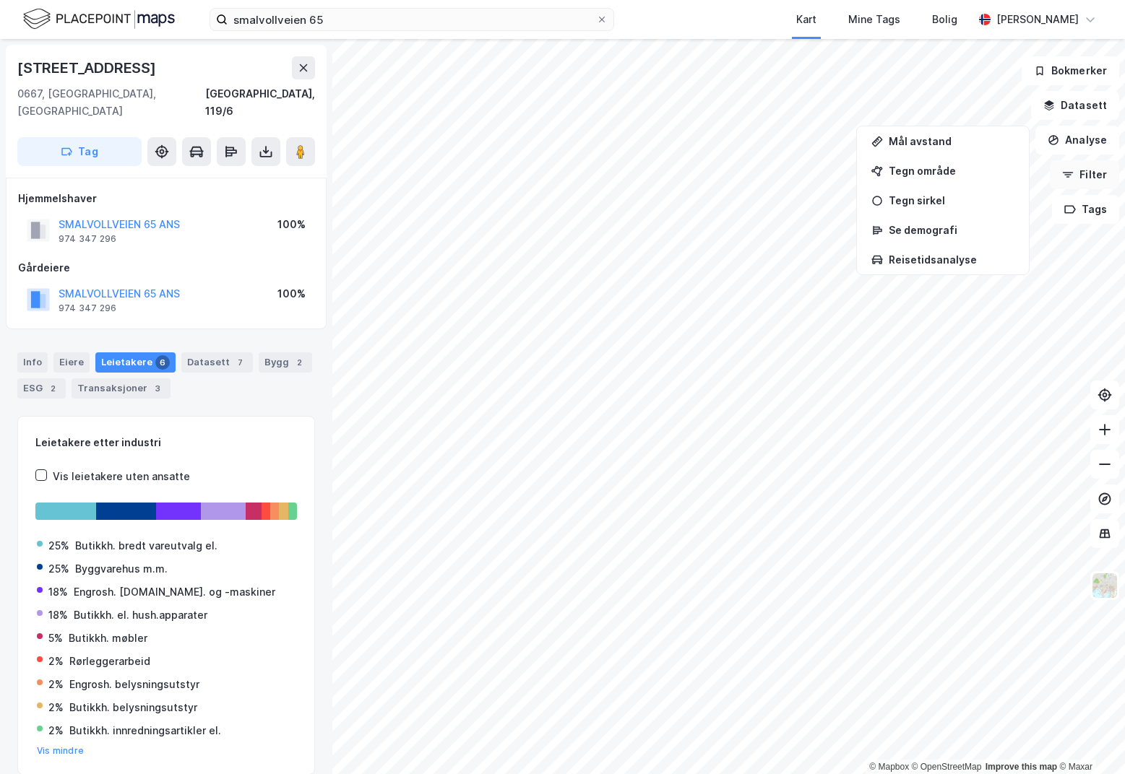
click at [1091, 171] on button "Filter" at bounding box center [1084, 174] width 69 height 29
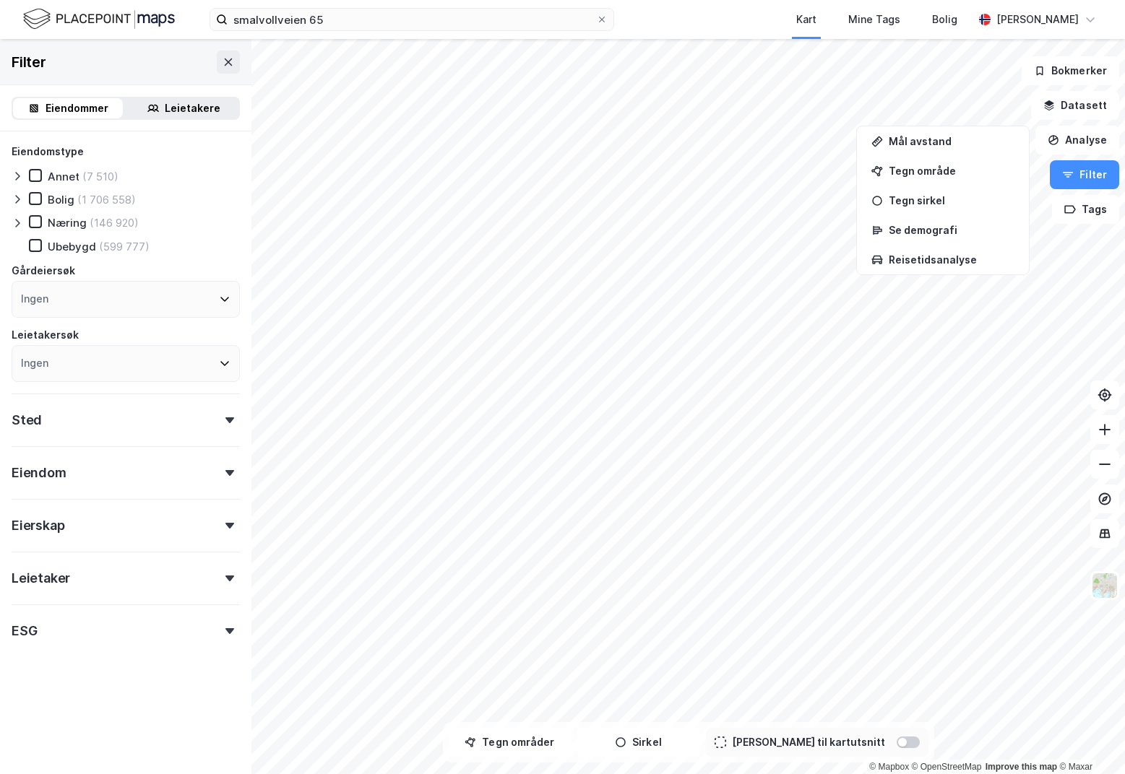
click at [173, 110] on div "Leietakere" at bounding box center [193, 108] width 56 height 17
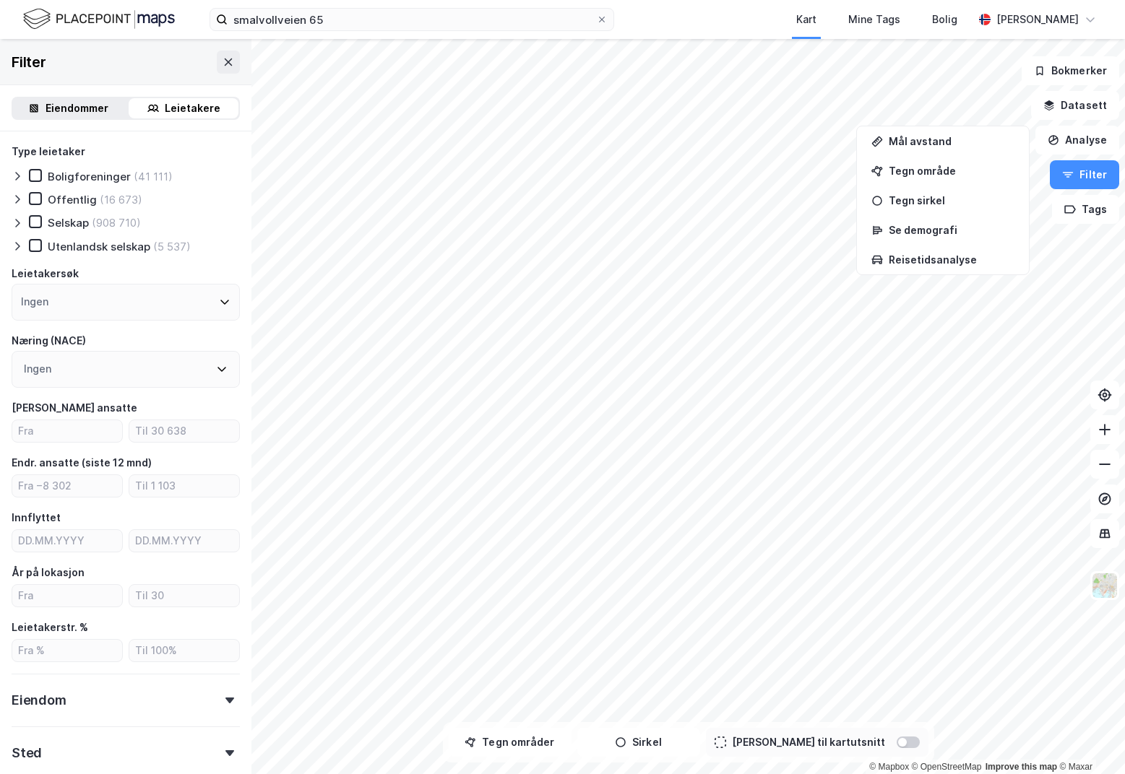
scroll to position [130, 0]
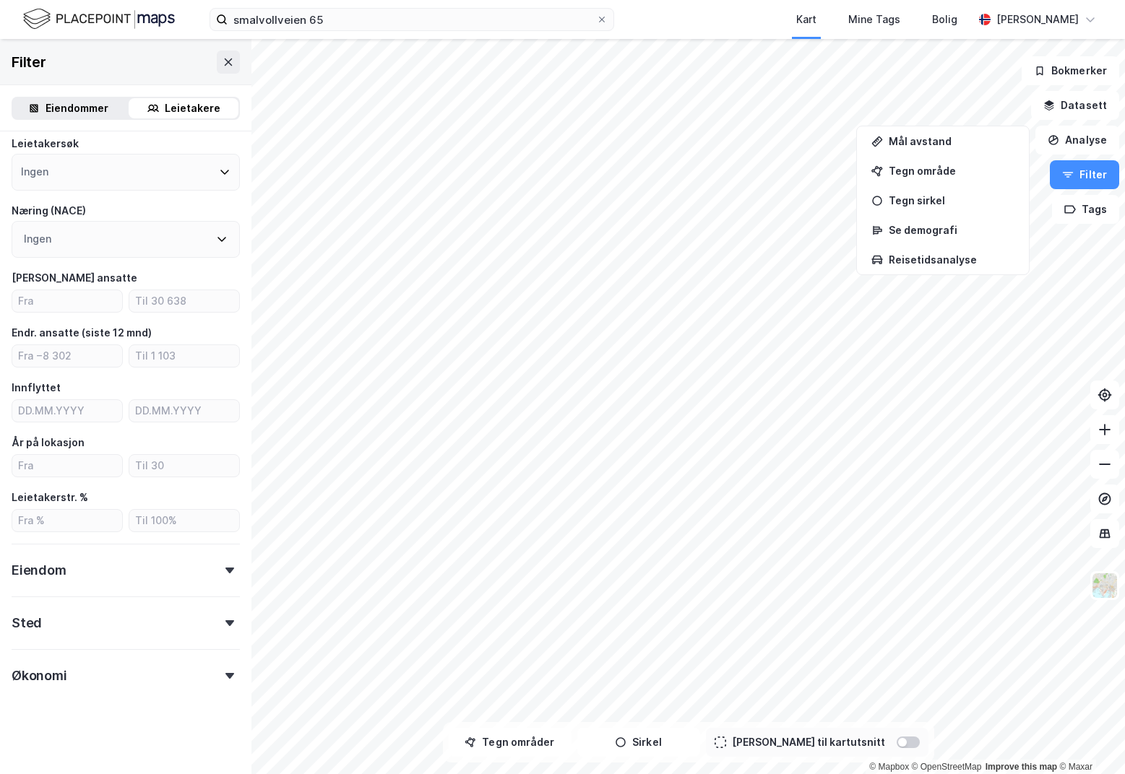
click at [141, 692] on form "Type leietaker Boligforeninger (41 111) Offentlig (16 673) Selskap (908 710) Ut…" at bounding box center [126, 388] width 228 height 750
click at [143, 673] on div "Økonomi" at bounding box center [126, 669] width 228 height 41
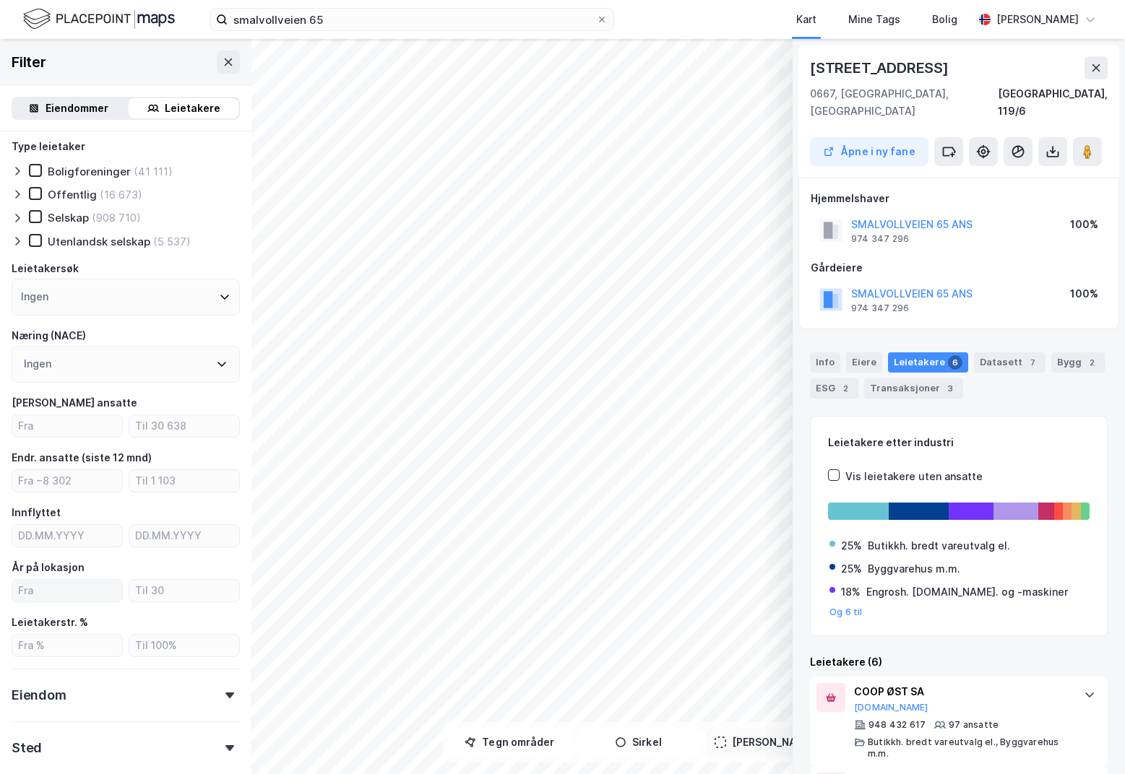
scroll to position [0, 0]
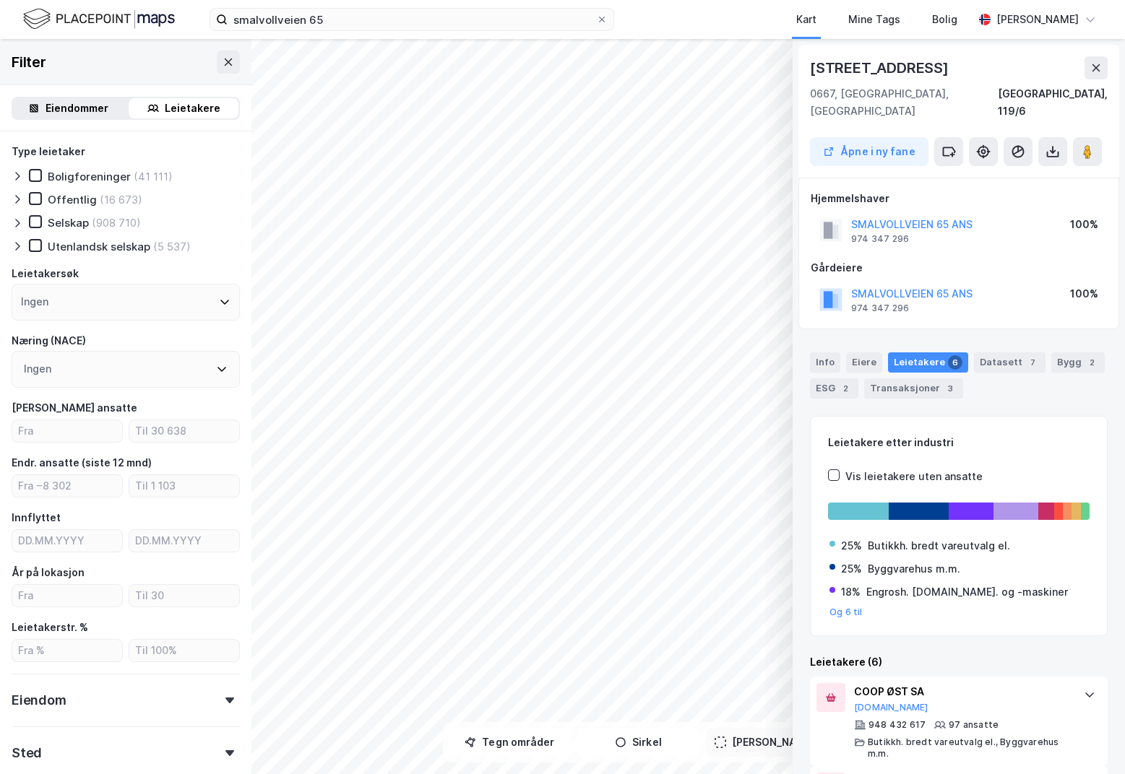
click at [20, 219] on icon at bounding box center [18, 223] width 12 height 12
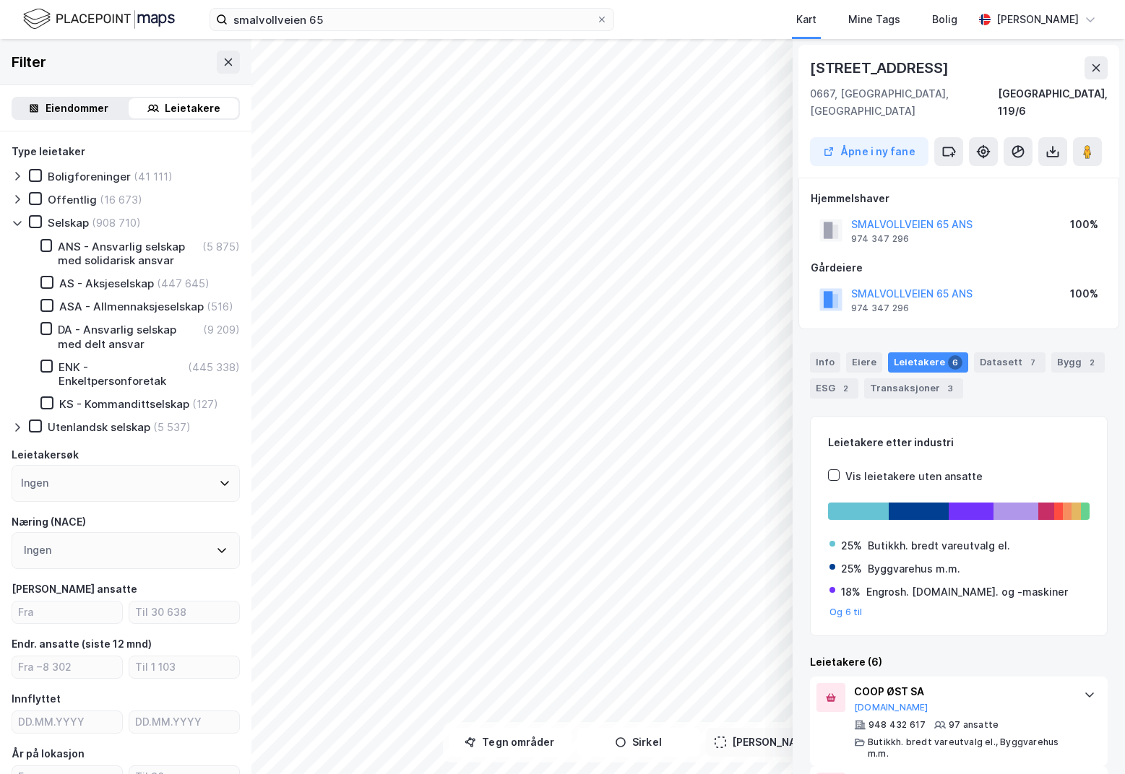
click at [20, 219] on icon at bounding box center [18, 223] width 12 height 12
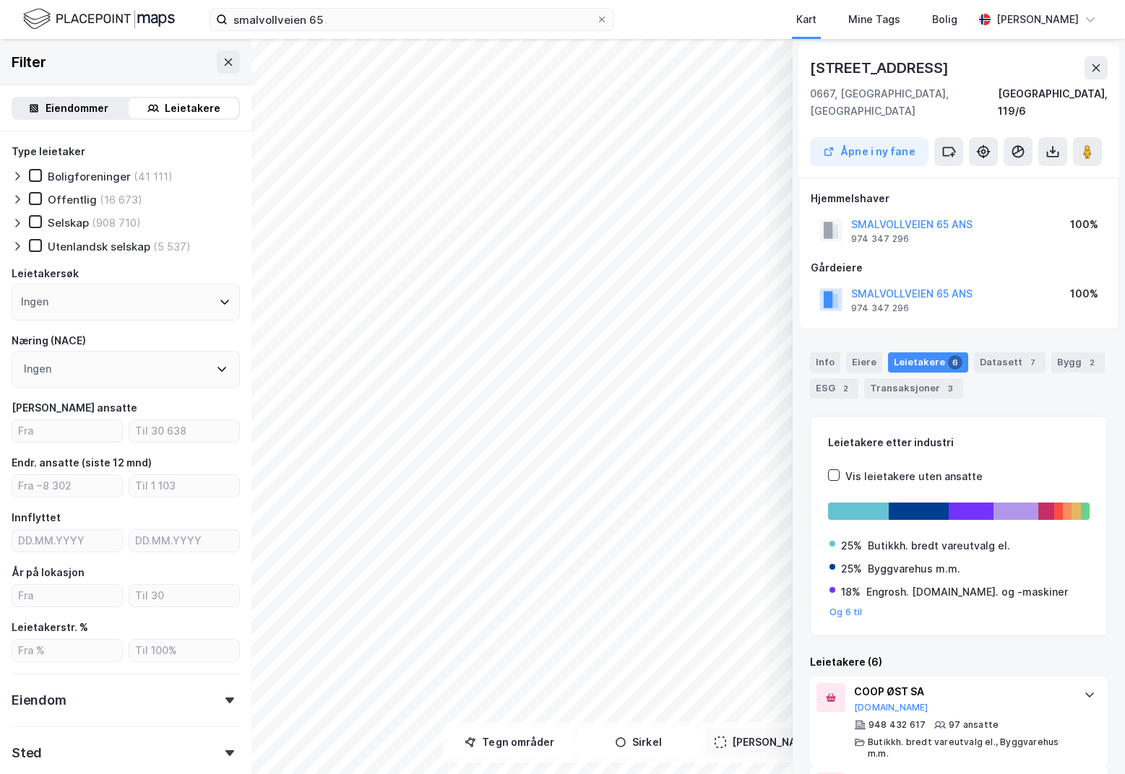
click at [20, 219] on icon at bounding box center [18, 223] width 12 height 12
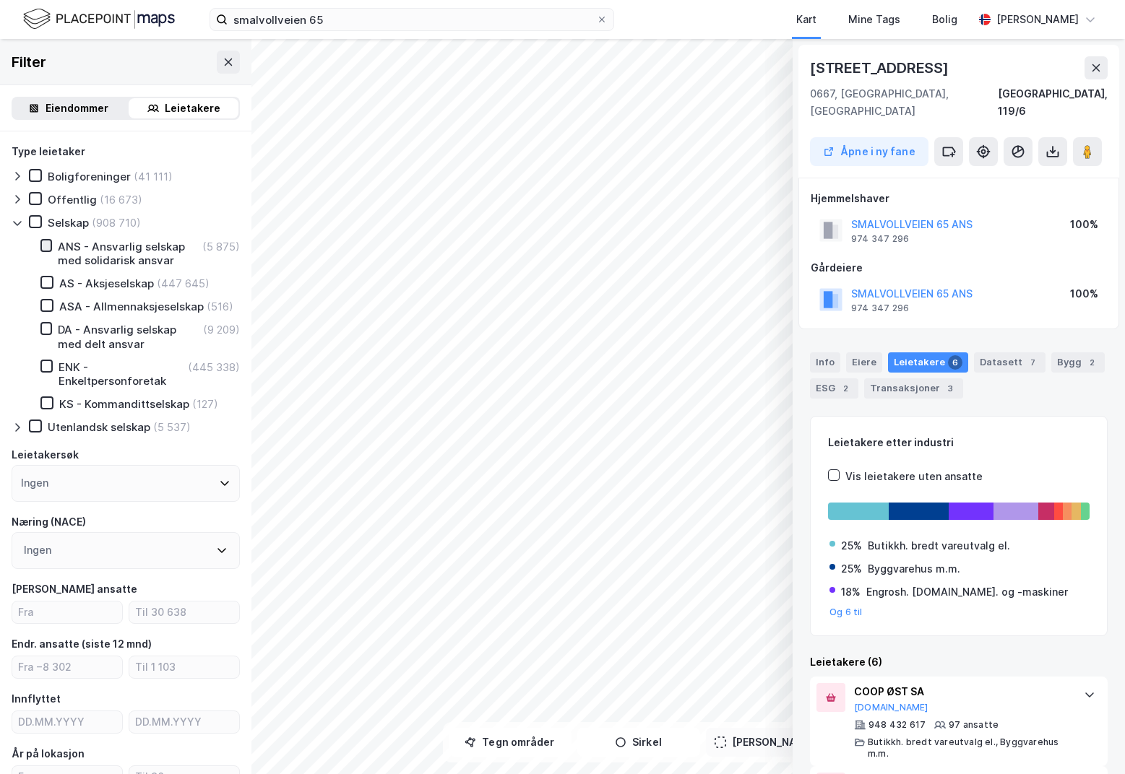
click at [48, 248] on icon at bounding box center [46, 246] width 10 height 10
click at [43, 282] on icon at bounding box center [47, 282] width 8 height 5
type input "--- (448 765)"
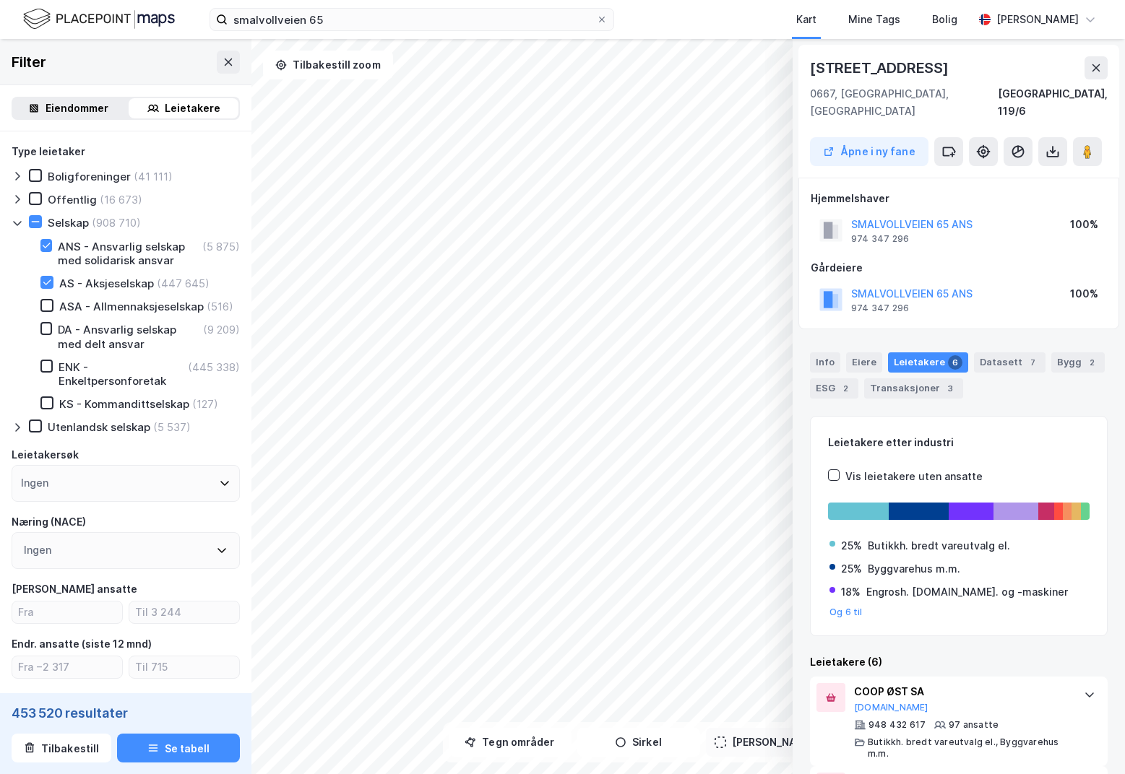
click at [51, 106] on div "Eiendommer" at bounding box center [77, 108] width 63 height 17
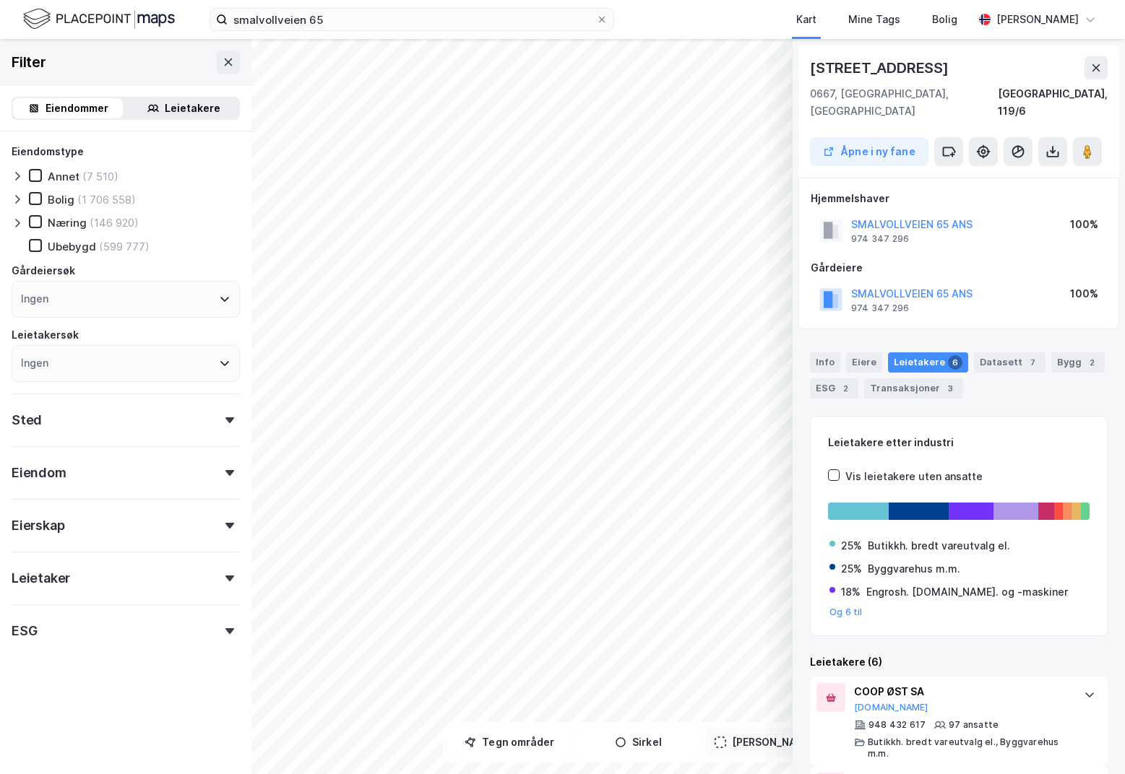
click at [105, 576] on div "Leietaker" at bounding box center [126, 572] width 228 height 41
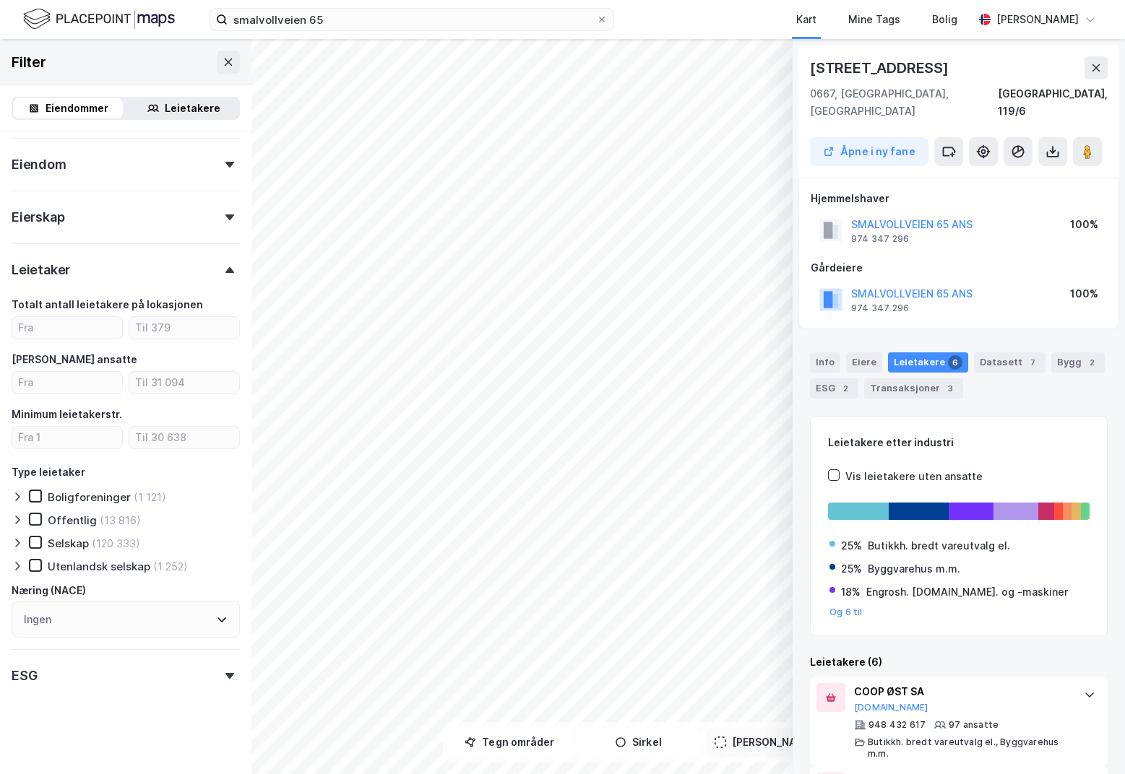
scroll to position [1, 0]
click at [930, 352] on div "Leietakere 6" at bounding box center [928, 362] width 80 height 20
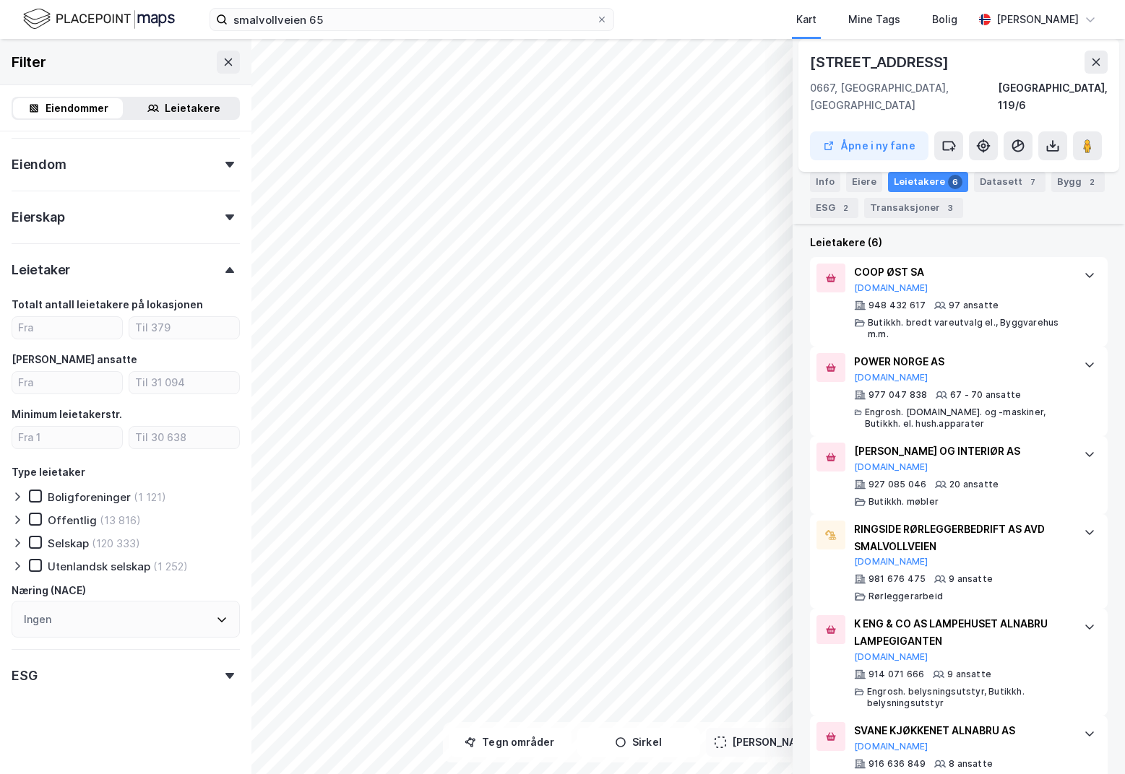
scroll to position [440, 0]
